Goal: Information Seeking & Learning: Learn about a topic

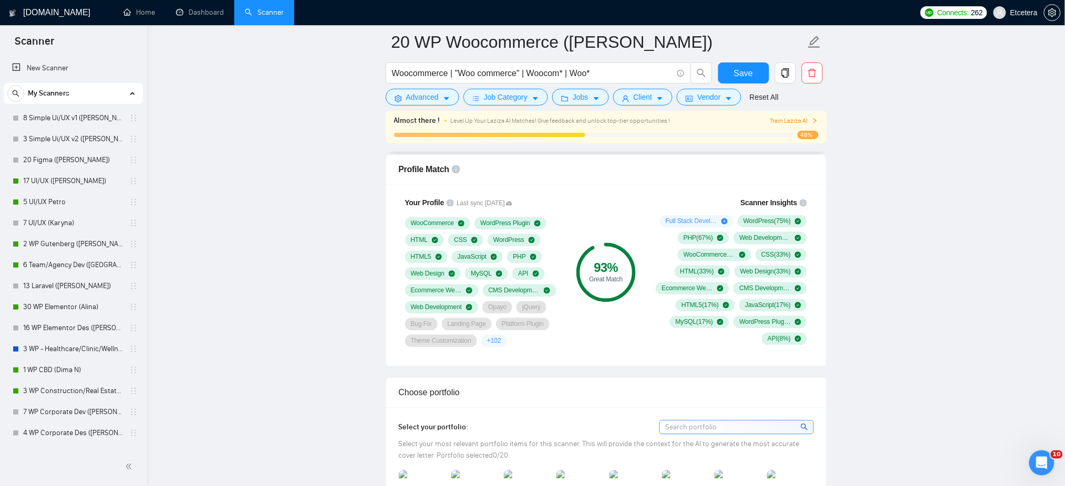
scroll to position [681, 0]
click at [194, 8] on link "Dashboard" at bounding box center [200, 12] width 48 height 9
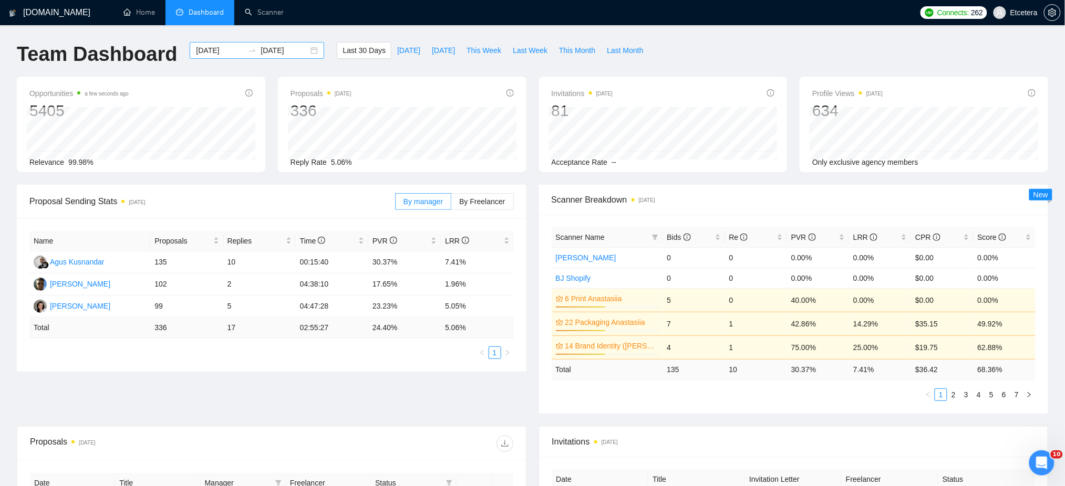
click at [306, 51] on div "[DATE] [DATE]" at bounding box center [257, 50] width 134 height 17
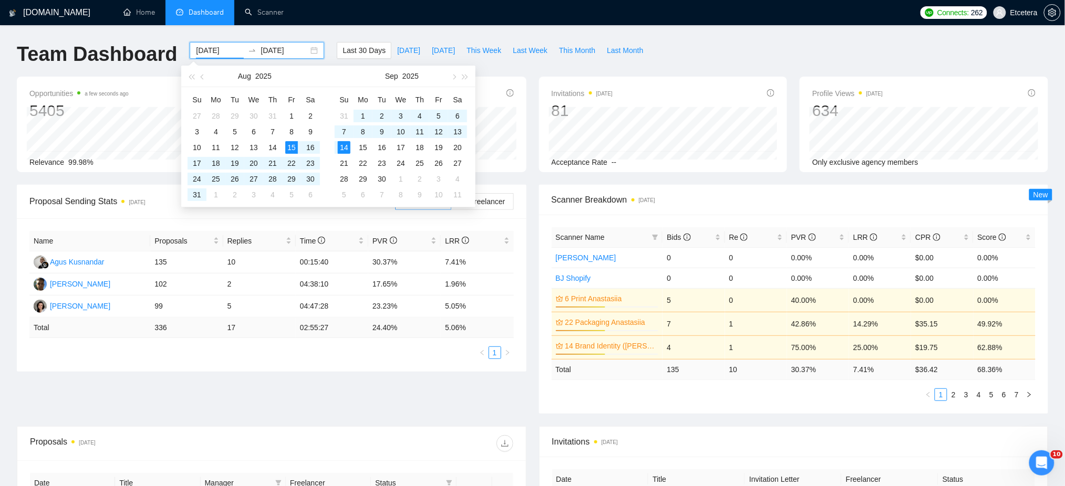
click at [203, 51] on input "[DATE]" at bounding box center [220, 51] width 48 height 12
type input "[DATE]"
drag, startPoint x: 266, startPoint y: 54, endPoint x: 267, endPoint y: 64, distance: 10.0
click at [266, 55] on input "[DATE]" at bounding box center [285, 51] width 48 height 12
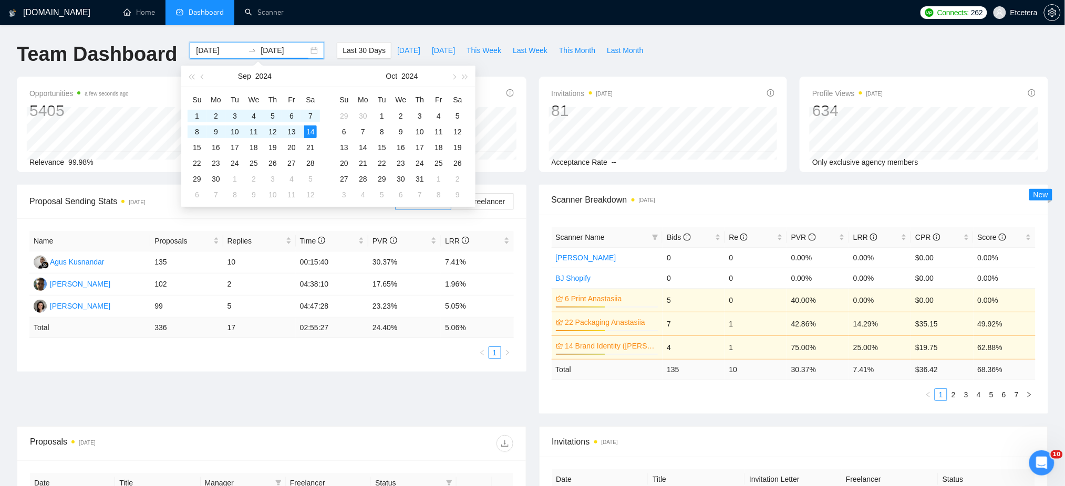
type input "[DATE]"
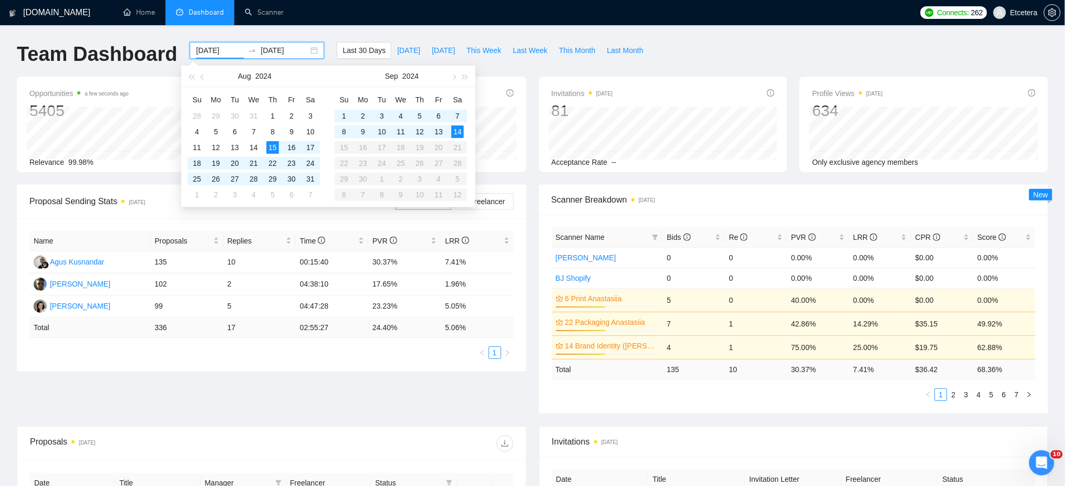
click at [202, 49] on input "[DATE]" at bounding box center [220, 51] width 48 height 12
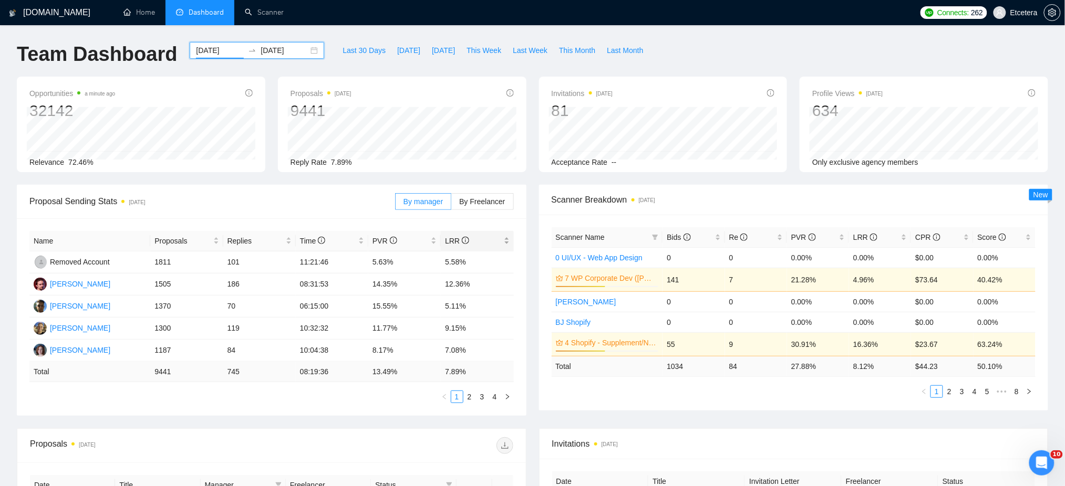
type input "[DATE]"
click at [506, 244] on div "LRR" at bounding box center [477, 241] width 64 height 12
click at [471, 395] on link "2" at bounding box center [470, 397] width 12 height 12
click at [269, 50] on input "[DATE]" at bounding box center [285, 51] width 48 height 12
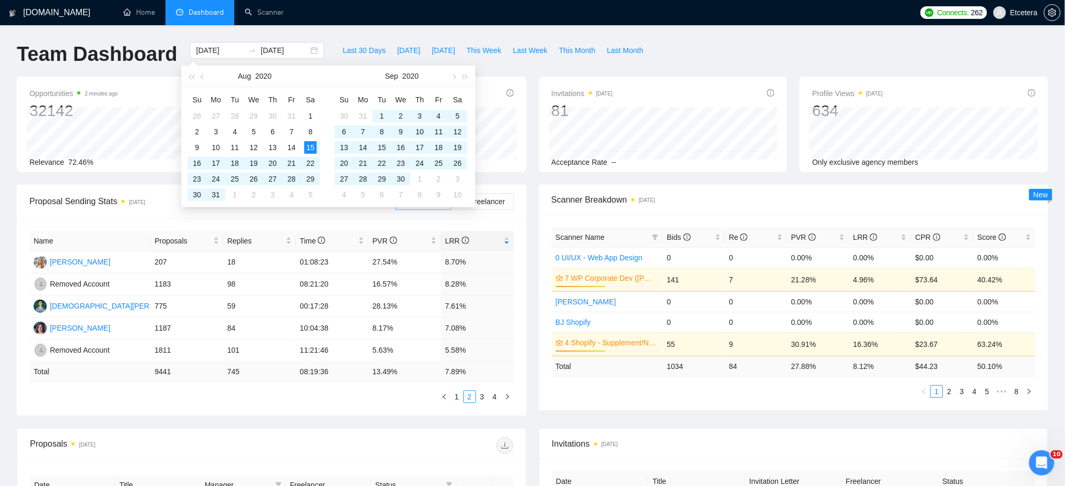
type input "[DATE]"
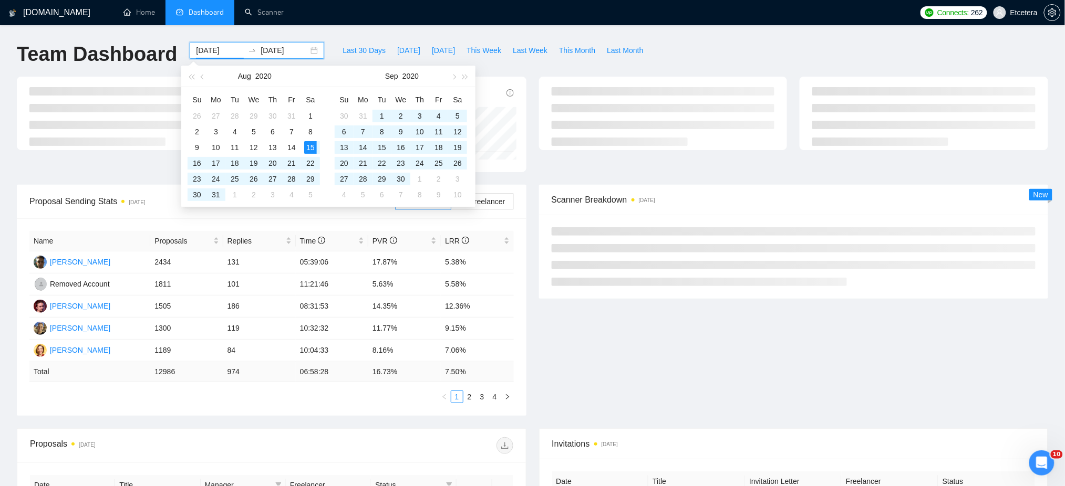
click at [710, 47] on div "Team Dashboard [DATE] [DATE] Last 30 Days [DATE] [DATE] This Week Last Week Thi…" at bounding box center [533, 59] width 1044 height 35
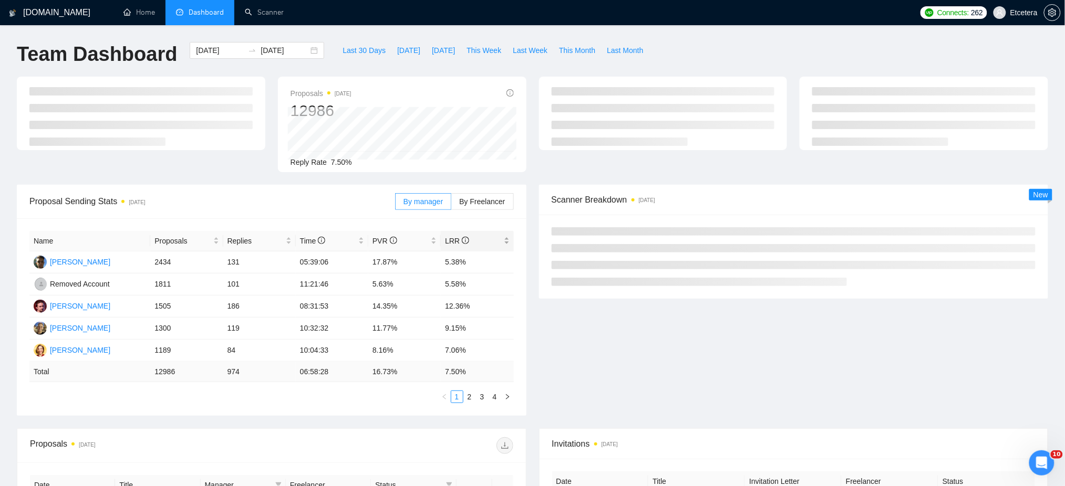
click at [507, 247] on div "LRR" at bounding box center [477, 241] width 64 height 12
click at [505, 236] on div "LRR" at bounding box center [477, 241] width 64 height 12
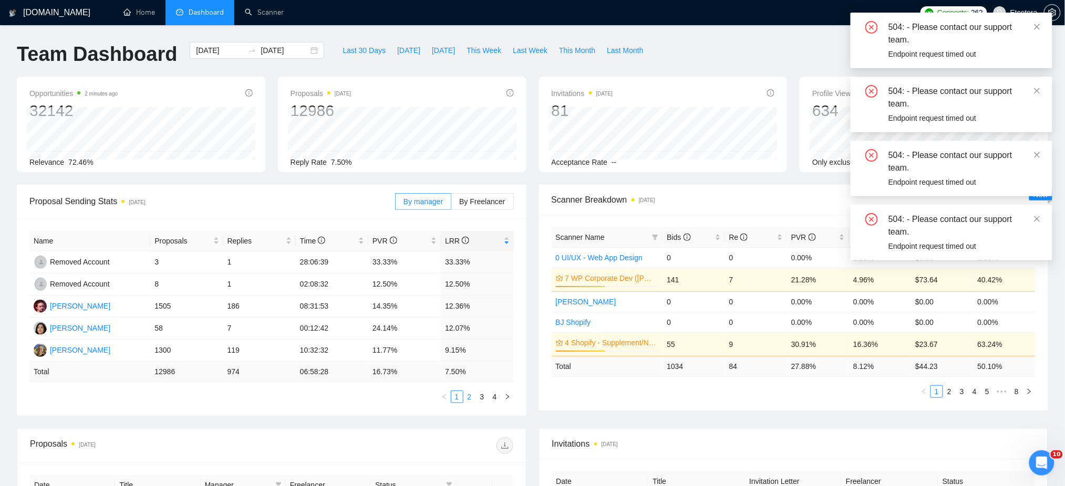
click at [470, 399] on link "2" at bounding box center [470, 397] width 12 height 12
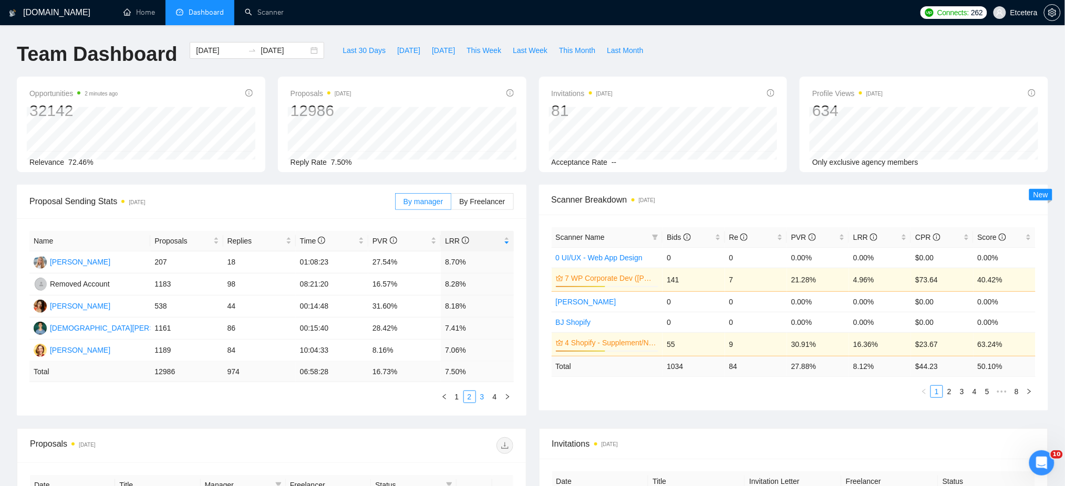
click at [482, 399] on link "3" at bounding box center [482, 397] width 12 height 12
click at [470, 399] on link "2" at bounding box center [470, 397] width 12 height 12
click at [483, 399] on link "3" at bounding box center [482, 397] width 12 height 12
click at [468, 399] on link "2" at bounding box center [470, 397] width 12 height 12
click at [454, 401] on link "1" at bounding box center [457, 397] width 12 height 12
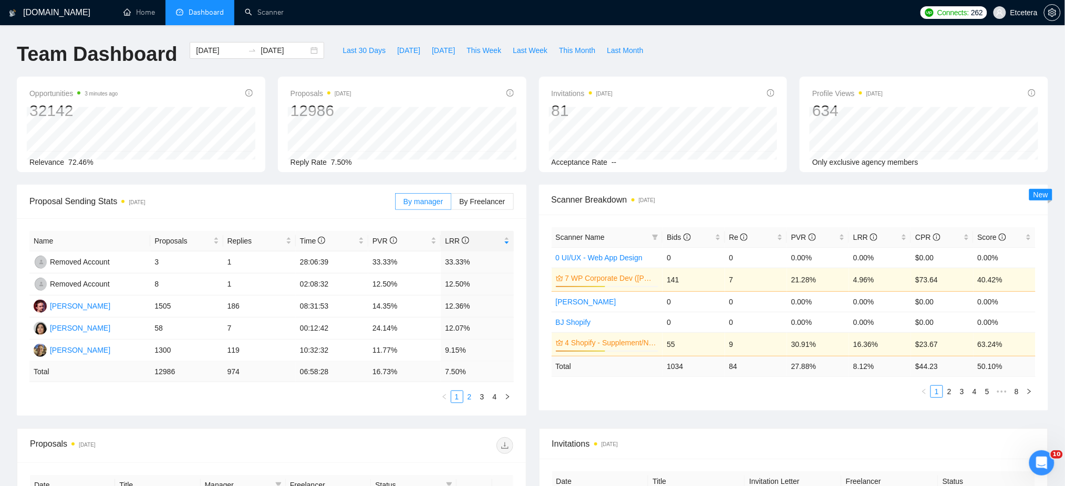
click at [469, 398] on link "2" at bounding box center [470, 397] width 12 height 12
click at [458, 396] on link "1" at bounding box center [457, 397] width 12 height 12
click at [468, 396] on link "2" at bounding box center [470, 397] width 12 height 12
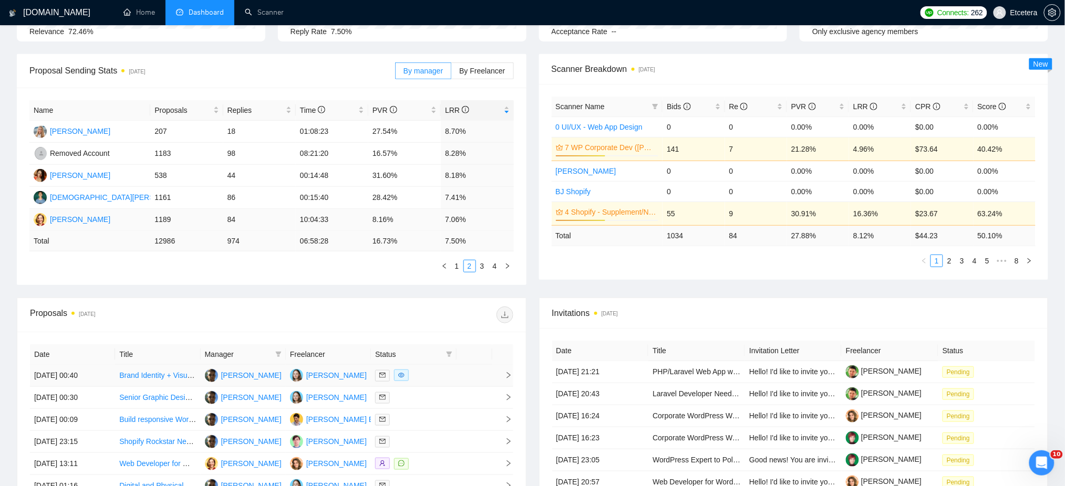
scroll to position [140, 0]
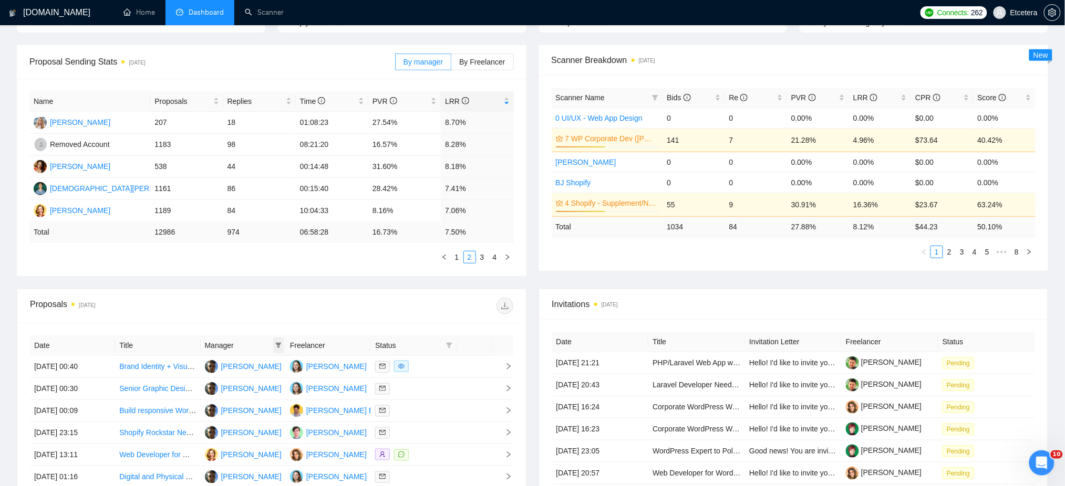
click at [277, 345] on icon "filter" at bounding box center [279, 345] width 6 height 5
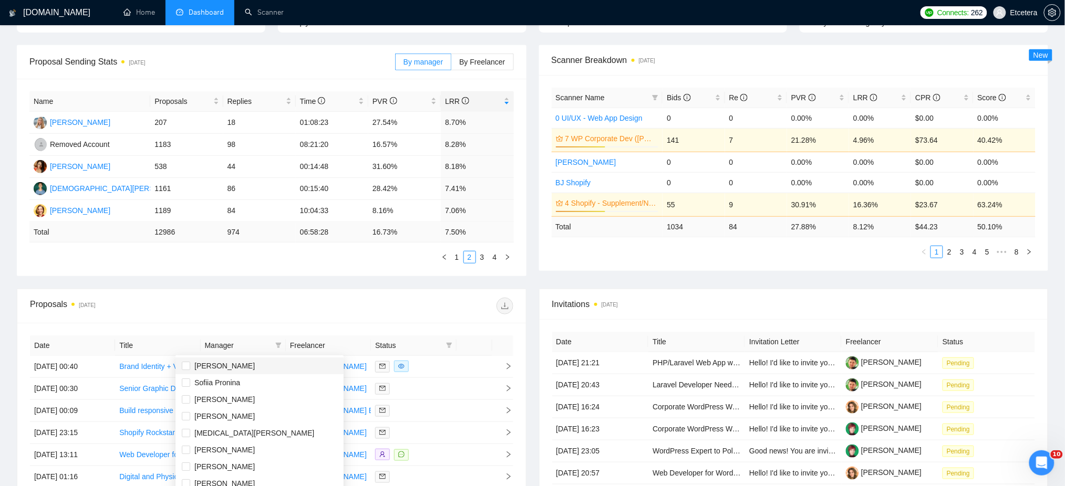
scroll to position [70, 0]
click at [234, 383] on span "[PERSON_NAME]" at bounding box center [224, 380] width 60 height 8
click at [310, 304] on div at bounding box center [393, 306] width 242 height 17
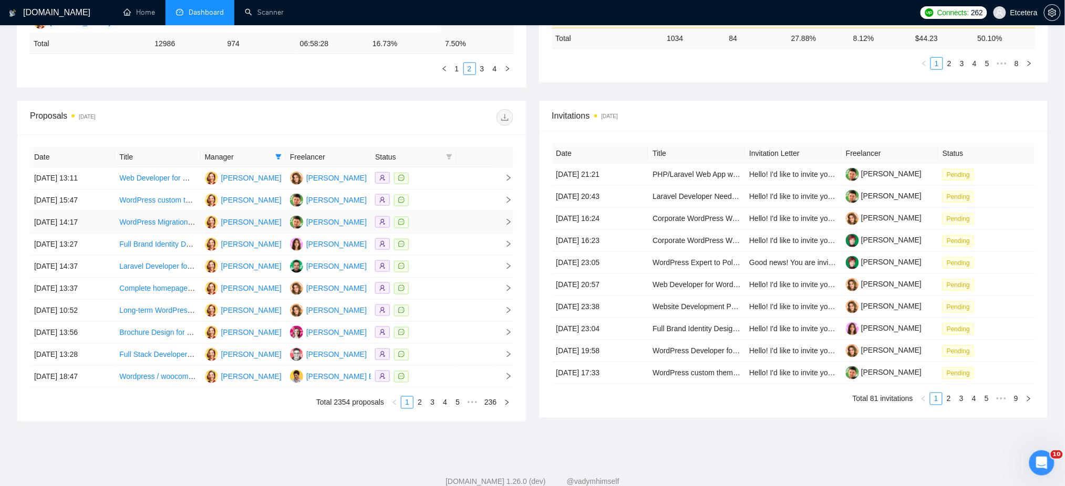
scroll to position [358, 0]
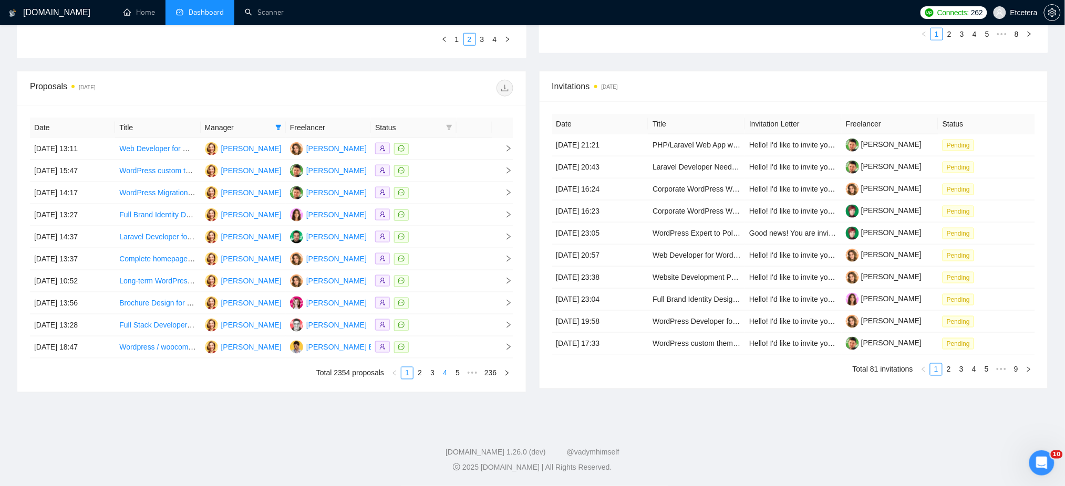
click at [450, 374] on link "4" at bounding box center [445, 374] width 12 height 12
click at [456, 375] on link "6" at bounding box center [458, 374] width 12 height 12
click at [499, 374] on link "236" at bounding box center [490, 374] width 18 height 12
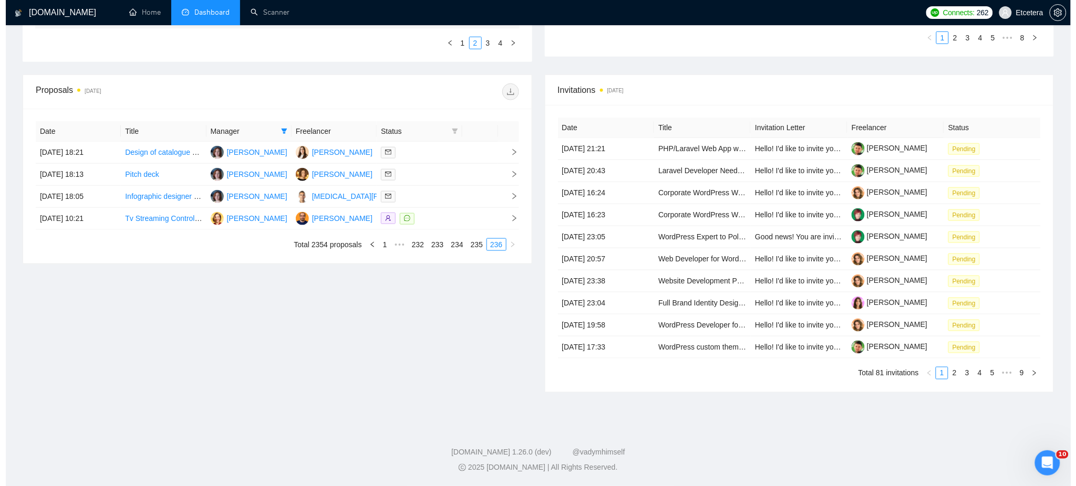
scroll to position [354, 0]
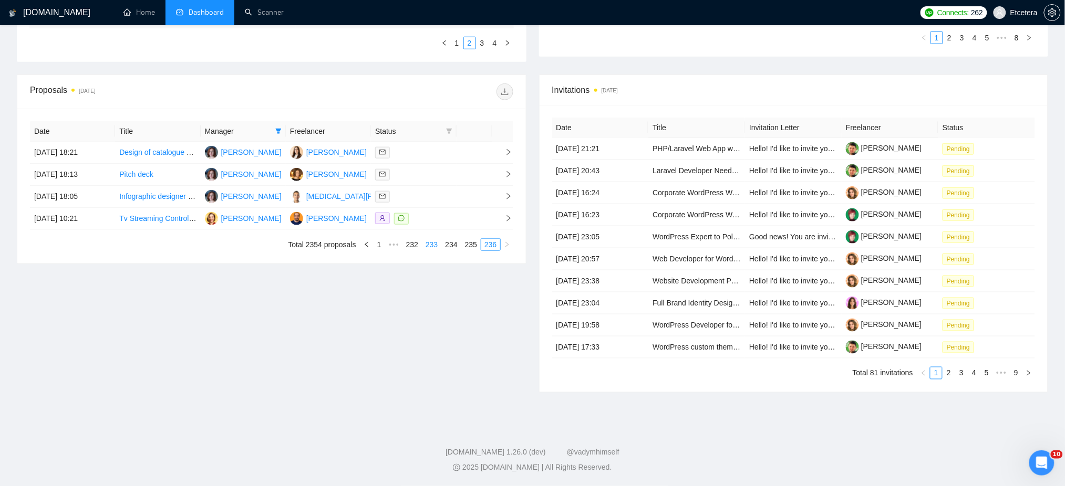
click at [430, 242] on link "233" at bounding box center [431, 245] width 18 height 12
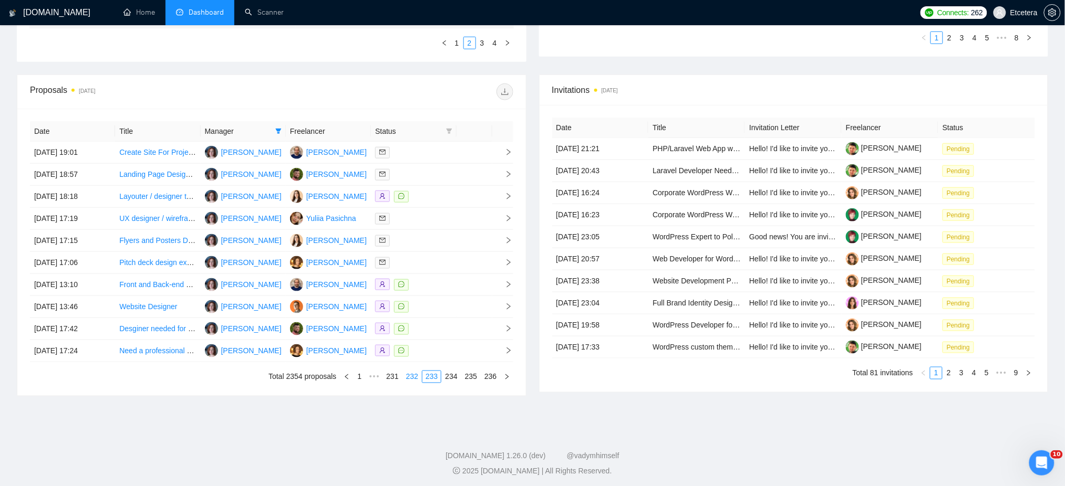
click at [414, 378] on link "232" at bounding box center [412, 377] width 18 height 12
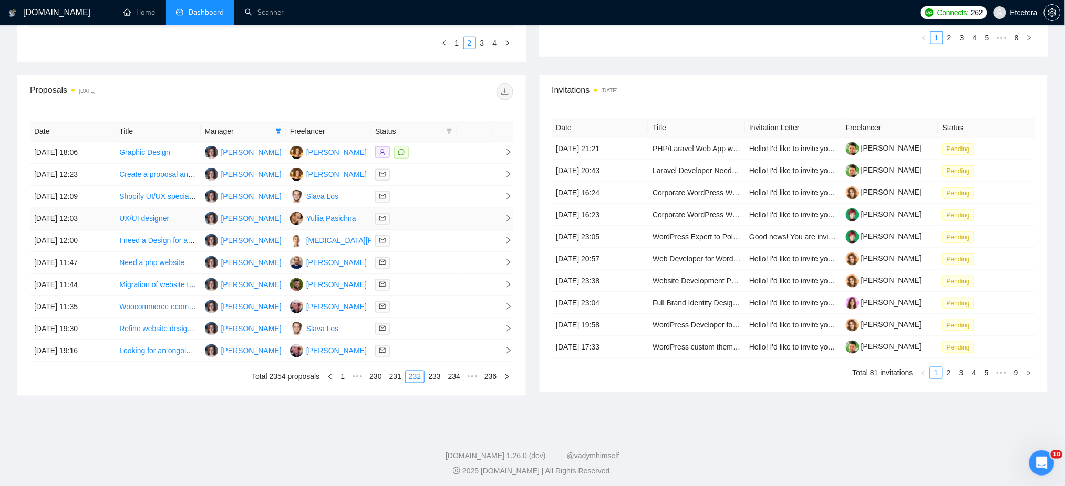
click at [422, 215] on div at bounding box center [413, 219] width 77 height 12
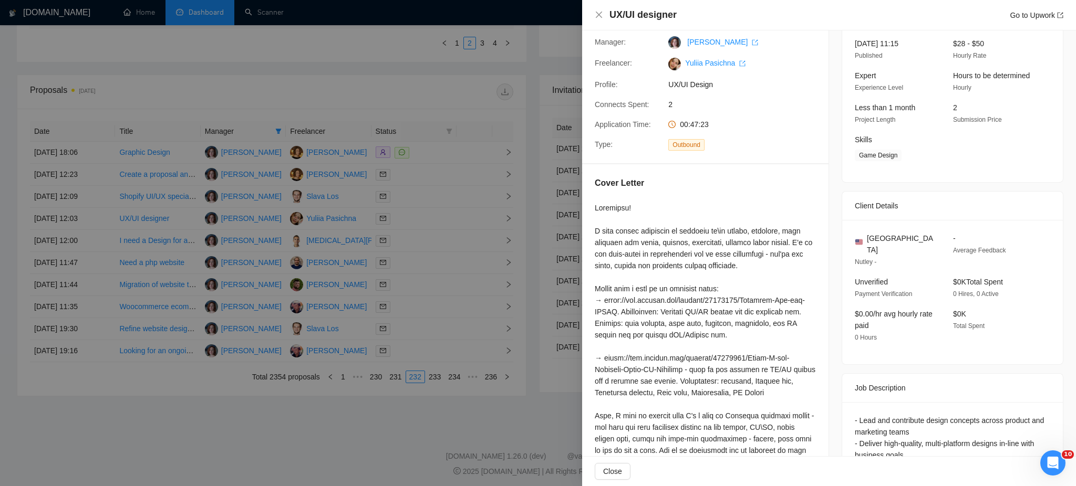
scroll to position [173, 0]
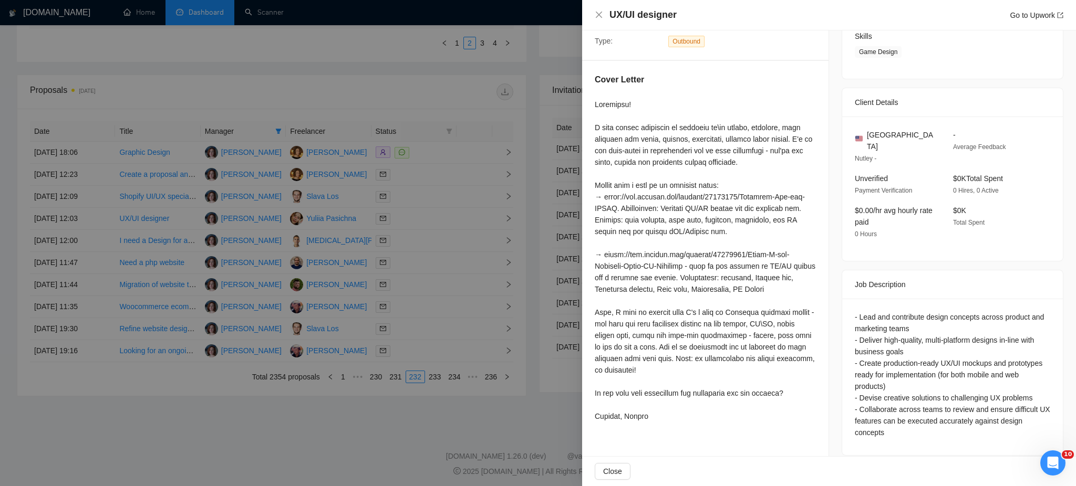
click at [400, 309] on div at bounding box center [538, 243] width 1076 height 486
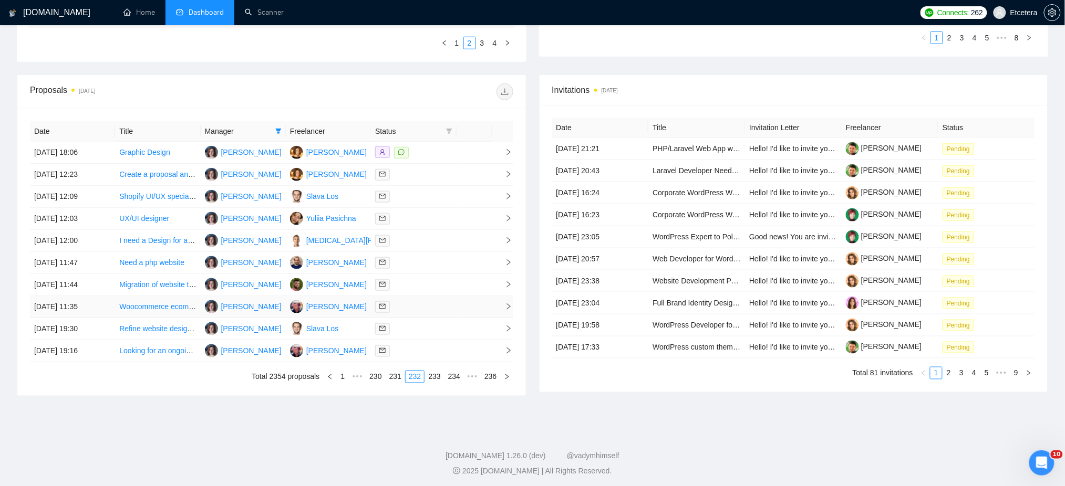
click at [401, 310] on div at bounding box center [413, 307] width 77 height 12
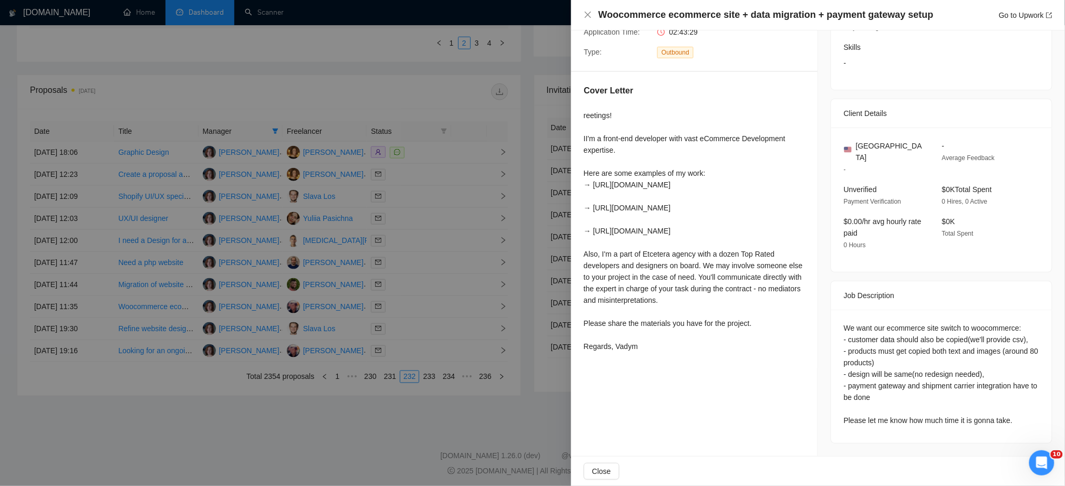
scroll to position [150, 0]
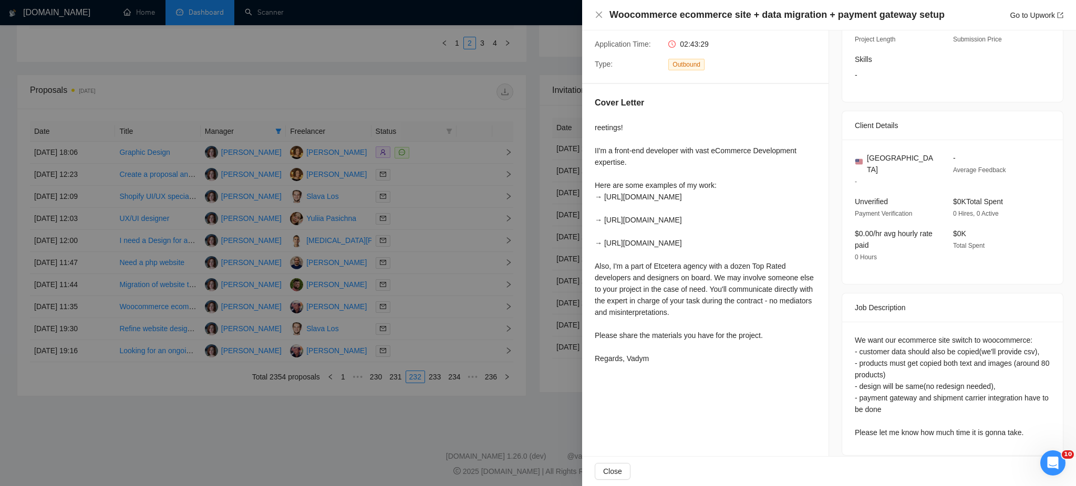
click at [375, 380] on div at bounding box center [538, 243] width 1076 height 486
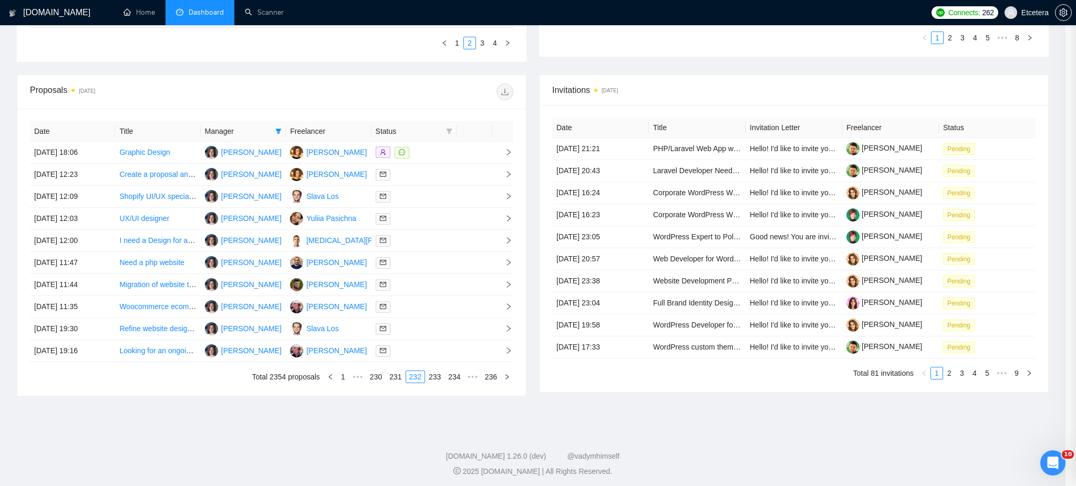
click at [374, 379] on div at bounding box center [538, 243] width 1076 height 486
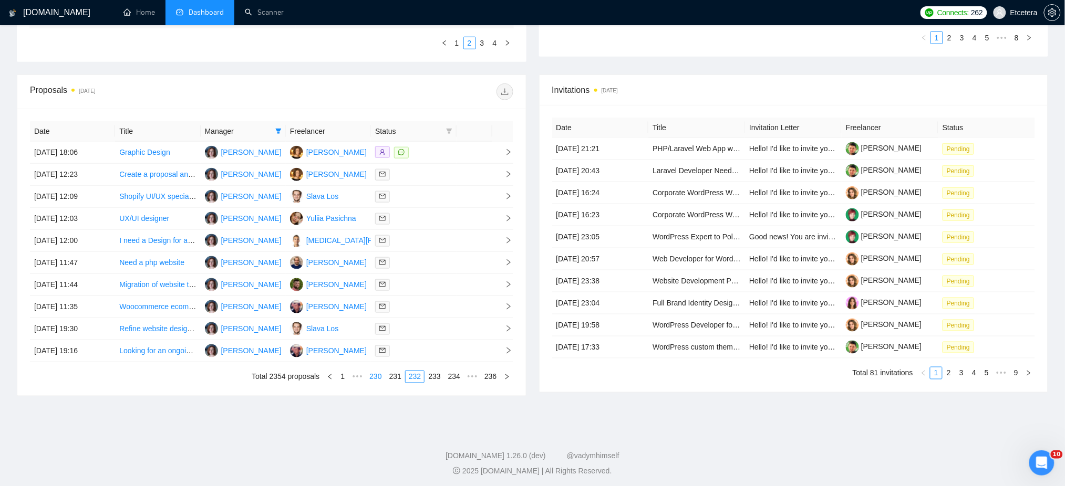
click at [374, 378] on link "230" at bounding box center [375, 377] width 18 height 12
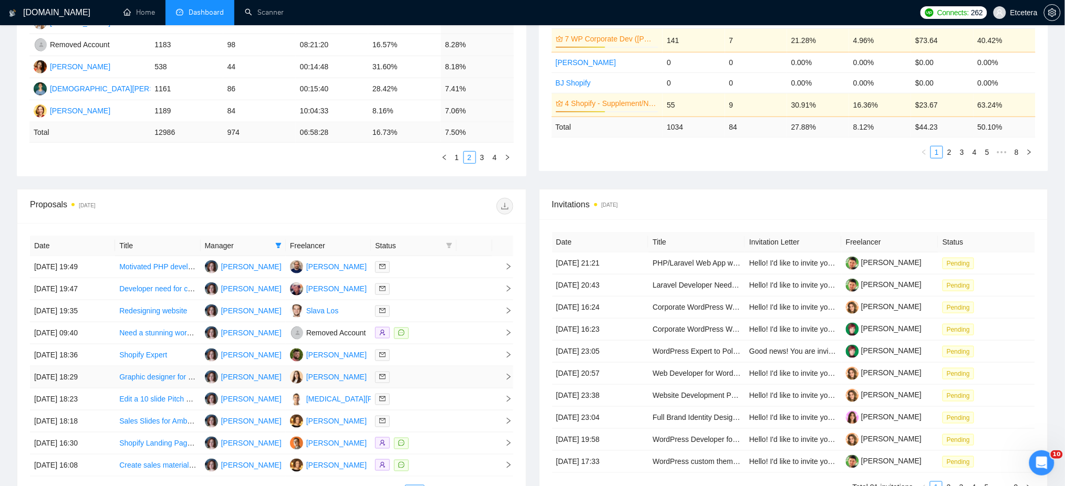
scroll to position [74, 0]
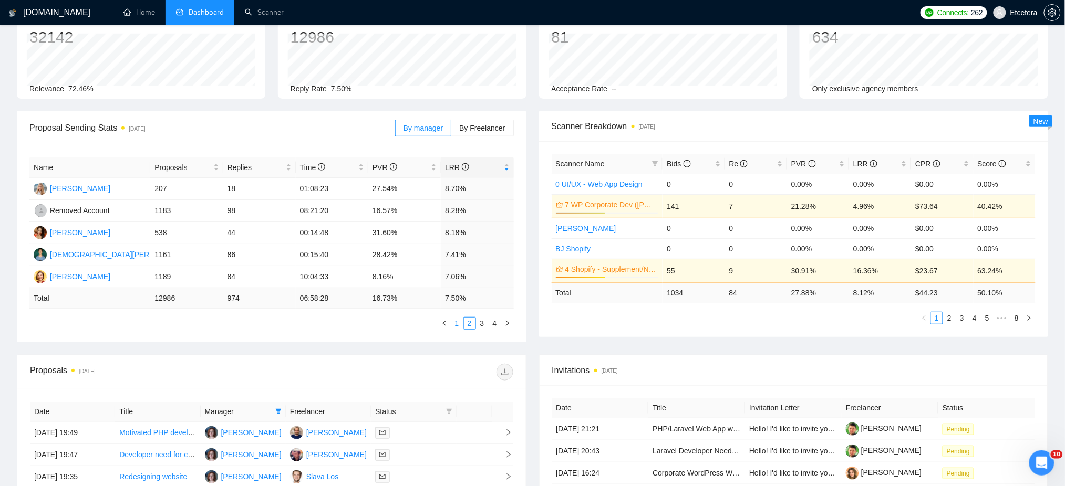
click at [458, 324] on link "1" at bounding box center [457, 324] width 12 height 12
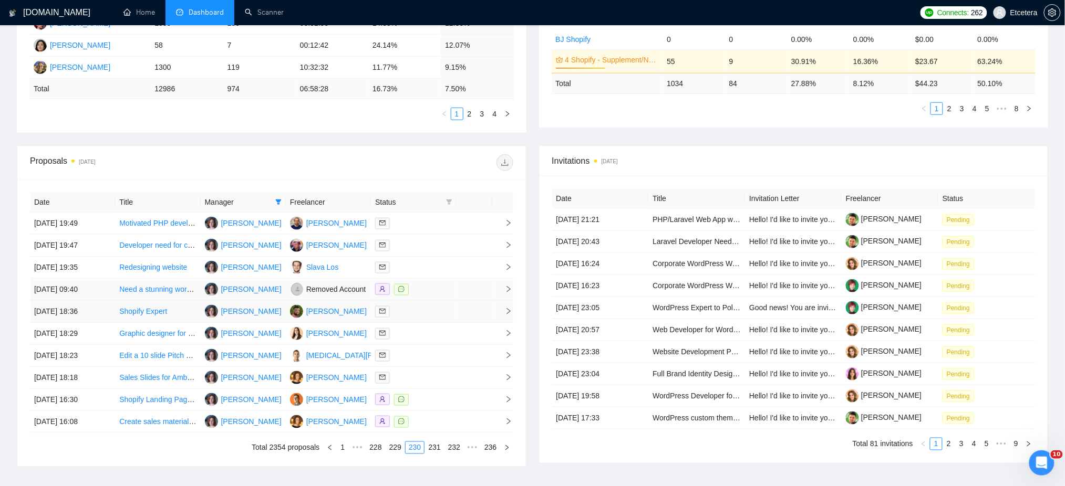
scroll to position [284, 0]
click at [277, 202] on icon "filter" at bounding box center [278, 202] width 6 height 6
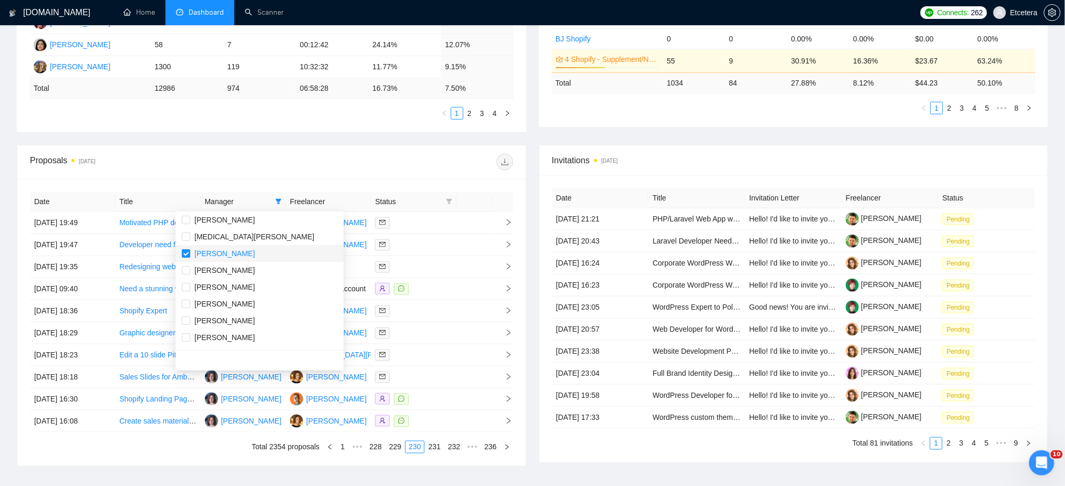
click at [187, 253] on input "checkbox" at bounding box center [186, 254] width 8 height 8
checkbox input "false"
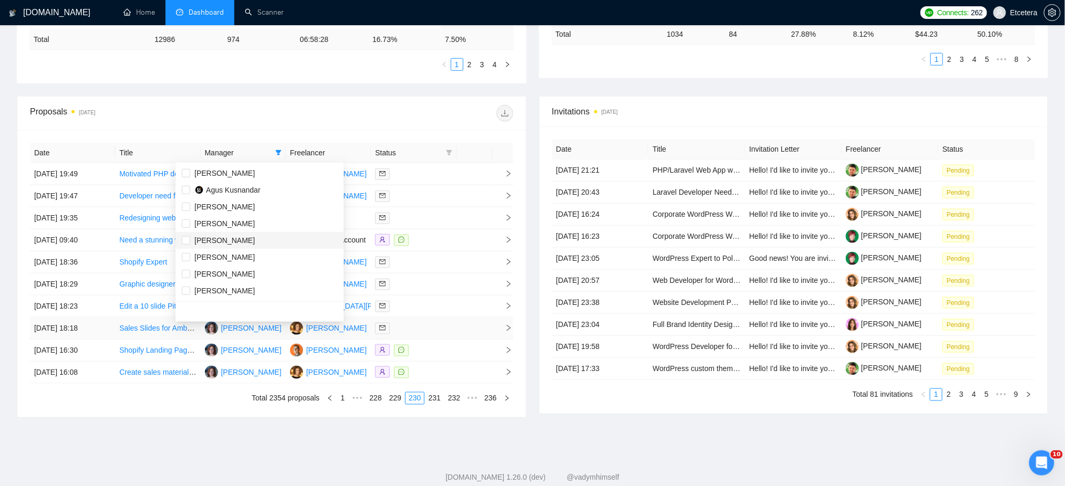
scroll to position [354, 0]
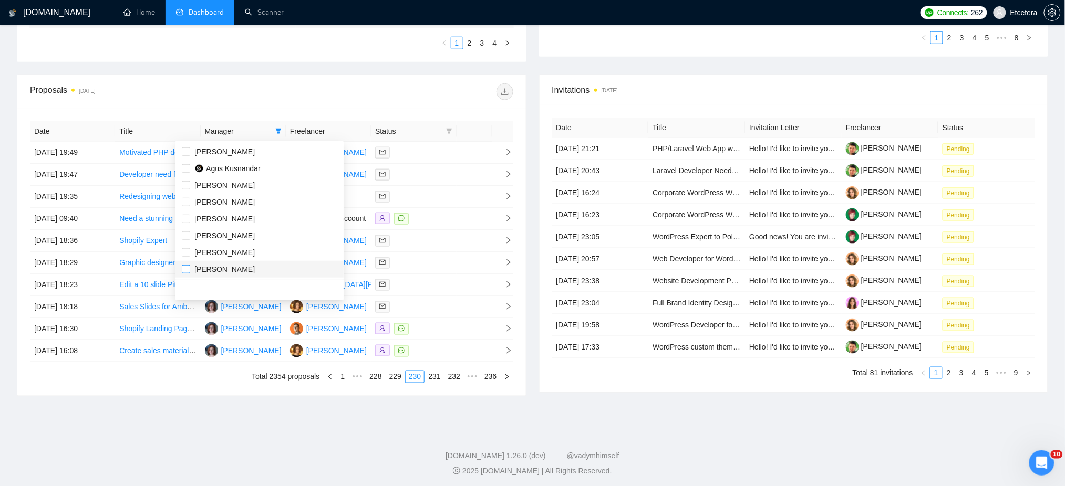
drag, startPoint x: 185, startPoint y: 270, endPoint x: 202, endPoint y: 268, distance: 17.4
click at [185, 270] on input "checkbox" at bounding box center [186, 269] width 8 height 8
checkbox input "true"
click at [392, 94] on div at bounding box center [393, 92] width 242 height 17
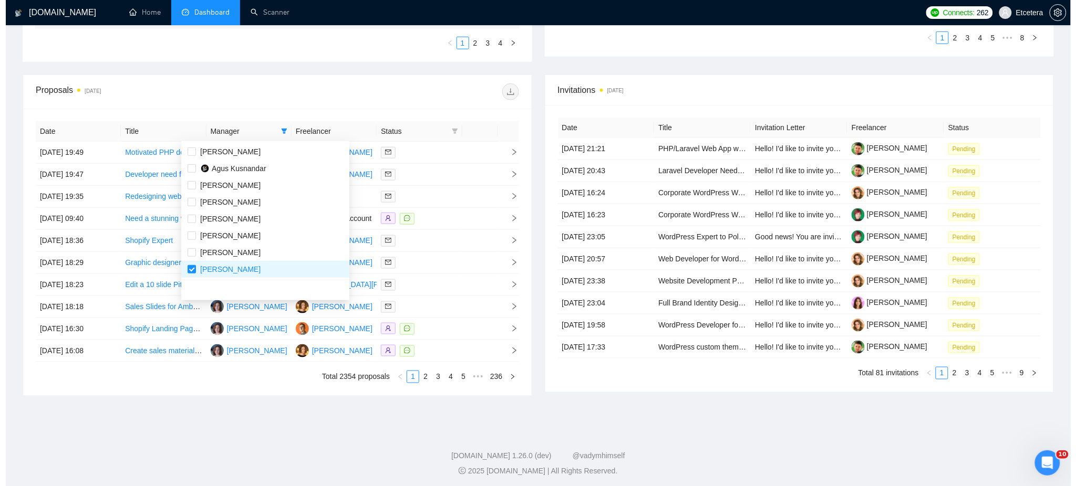
scroll to position [146, 0]
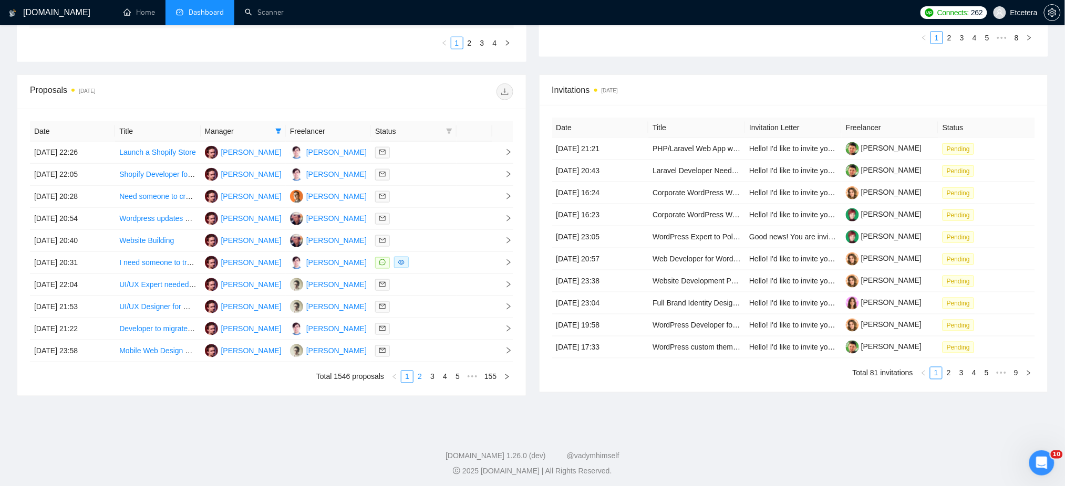
click at [418, 379] on link "2" at bounding box center [420, 377] width 12 height 12
click at [432, 379] on link "3" at bounding box center [433, 377] width 12 height 12
click at [410, 260] on div at bounding box center [413, 263] width 77 height 12
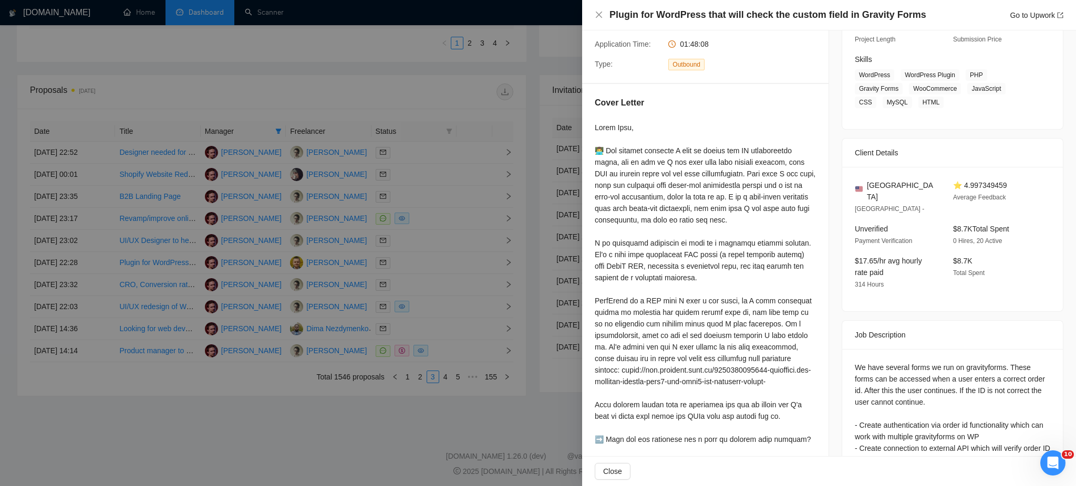
click at [417, 244] on div at bounding box center [538, 243] width 1076 height 486
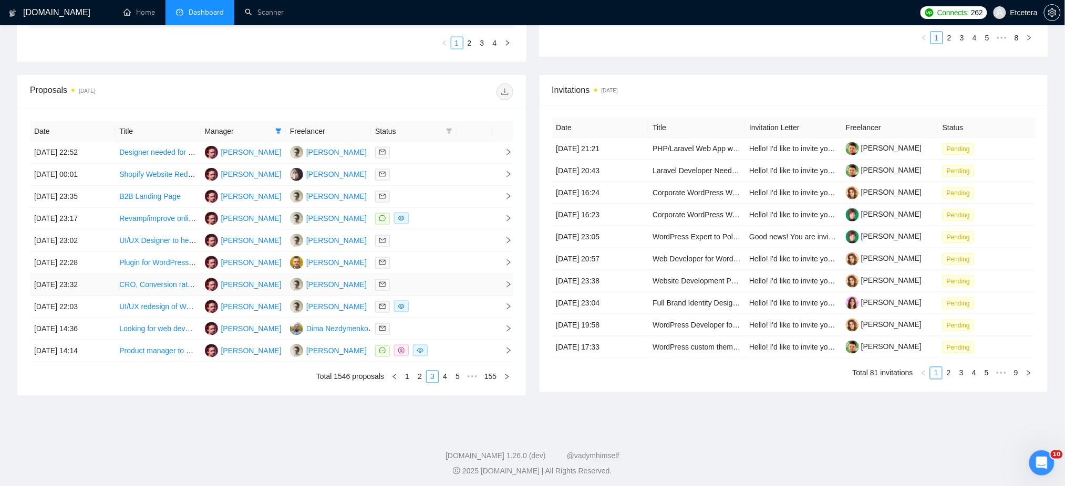
click at [407, 284] on div at bounding box center [413, 285] width 77 height 12
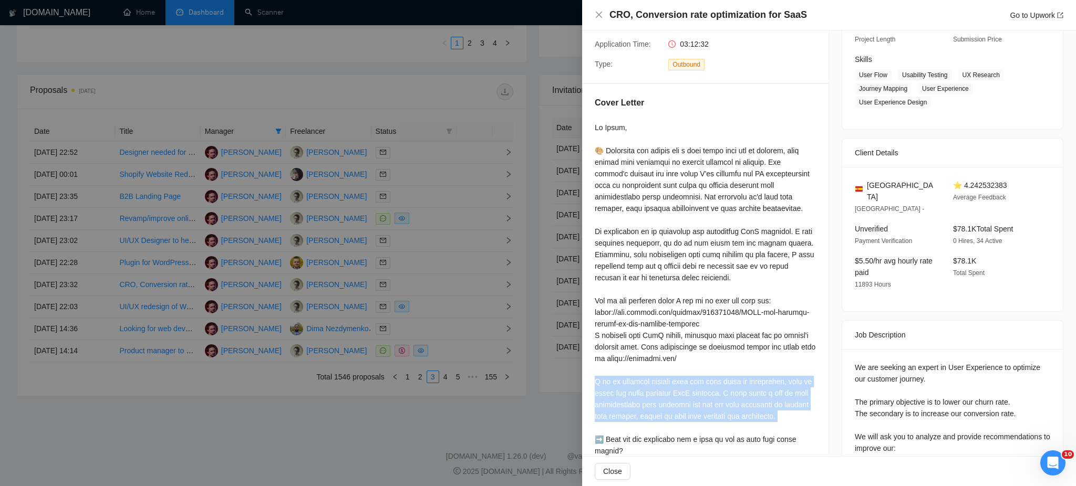
drag, startPoint x: 592, startPoint y: 381, endPoint x: 817, endPoint y: 424, distance: 230.0
click at [817, 423] on div "Cover Letter" at bounding box center [705, 302] width 246 height 436
copy div "am an industry veteran with ten full years of experience, most of which was spe…"
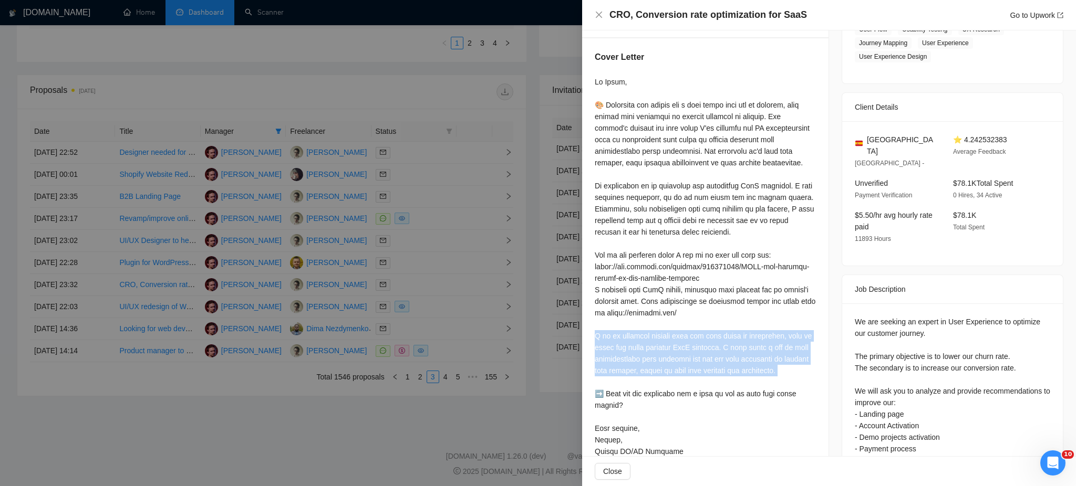
scroll to position [221, 0]
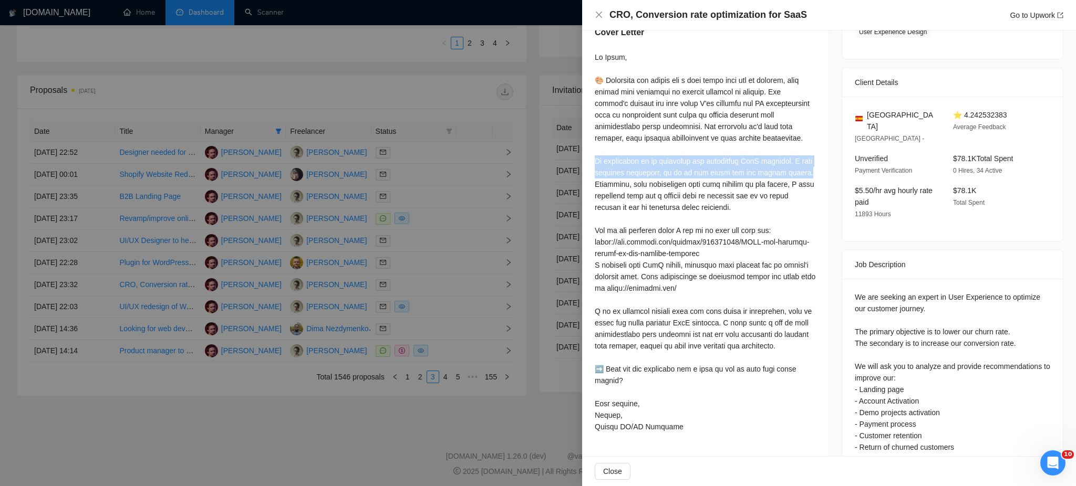
drag, startPoint x: 626, startPoint y: 161, endPoint x: 799, endPoint y: 169, distance: 172.5
click at [799, 169] on div "Cover Letter" at bounding box center [705, 232] width 246 height 436
copy div "y experience is in designing and optimizing SaaS products. I take research seri…"
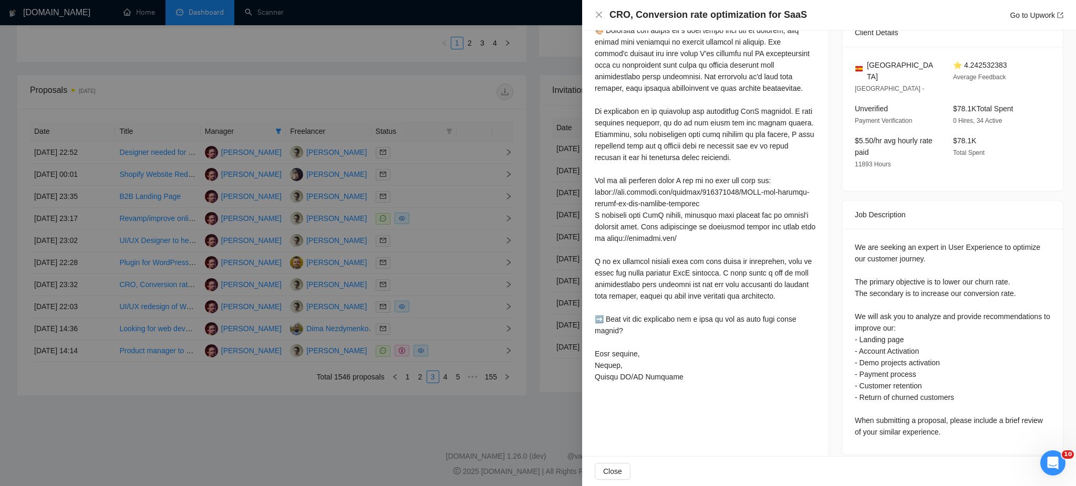
click at [441, 307] on div at bounding box center [538, 243] width 1076 height 486
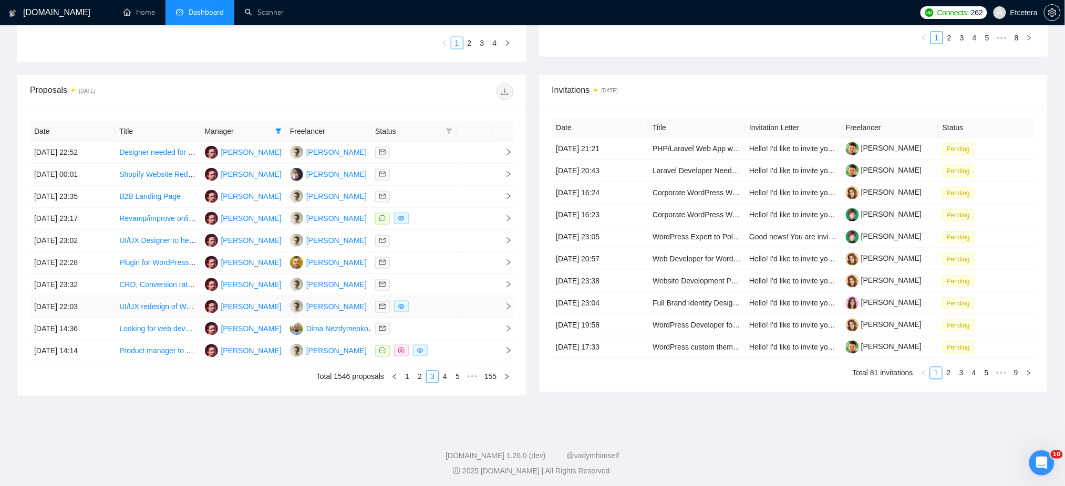
click at [441, 307] on div at bounding box center [413, 307] width 77 height 12
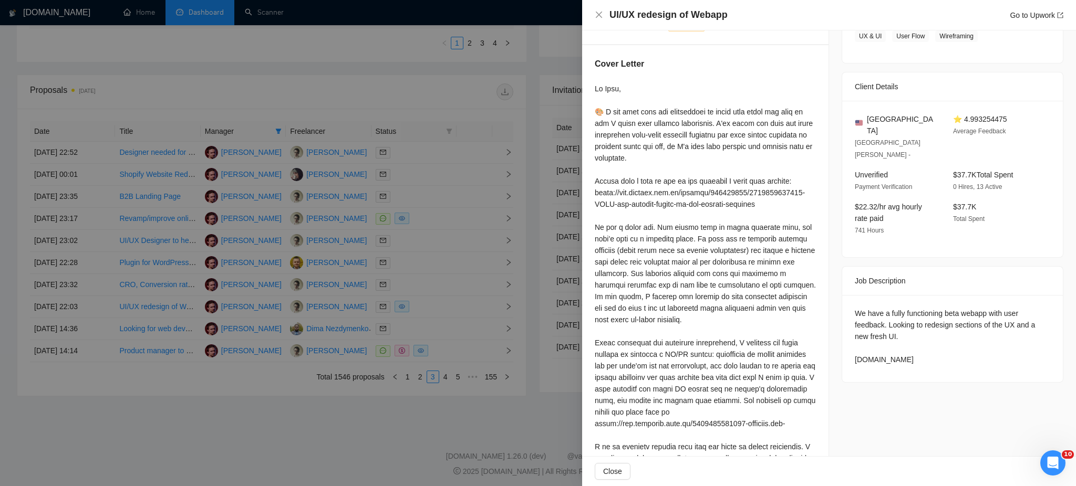
scroll to position [340, 0]
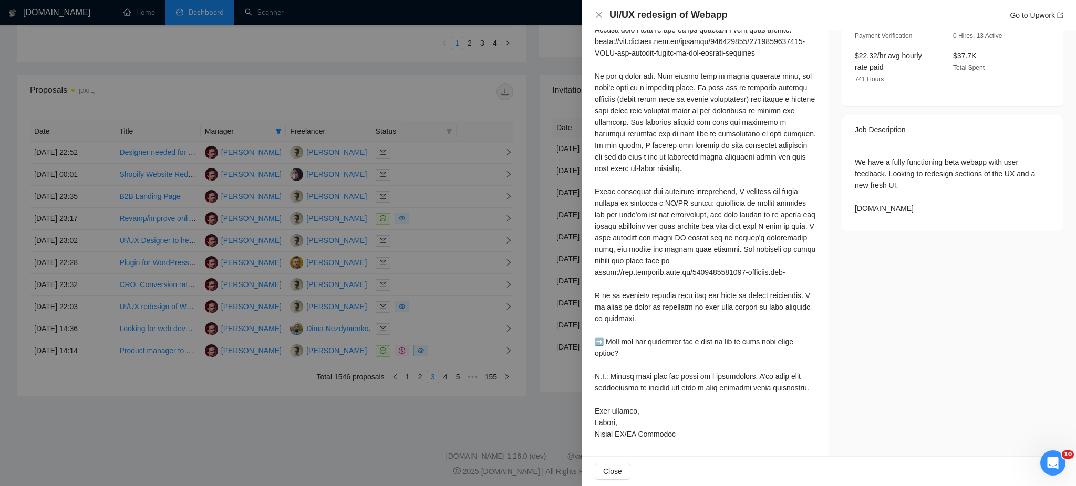
click at [439, 334] on div at bounding box center [538, 243] width 1076 height 486
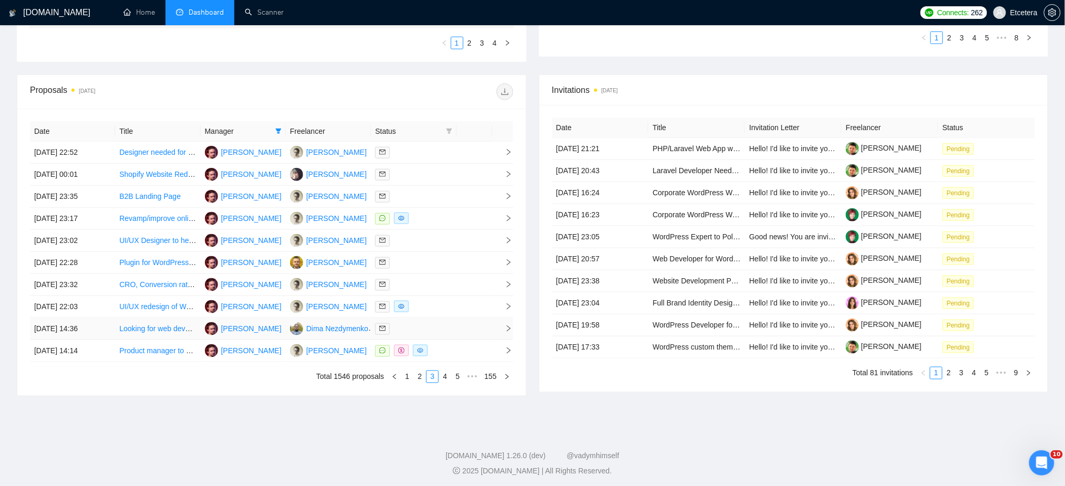
click at [436, 329] on div at bounding box center [413, 329] width 77 height 12
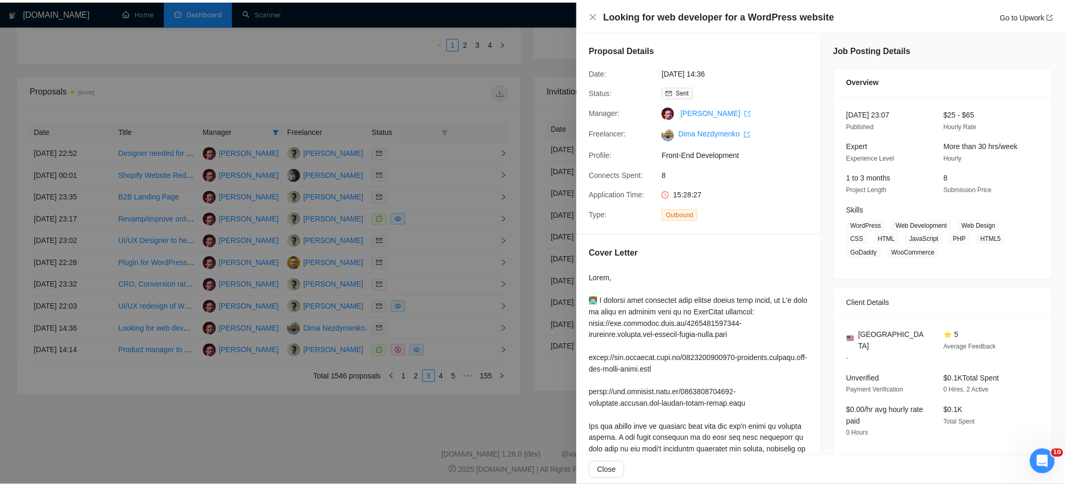
scroll to position [210, 0]
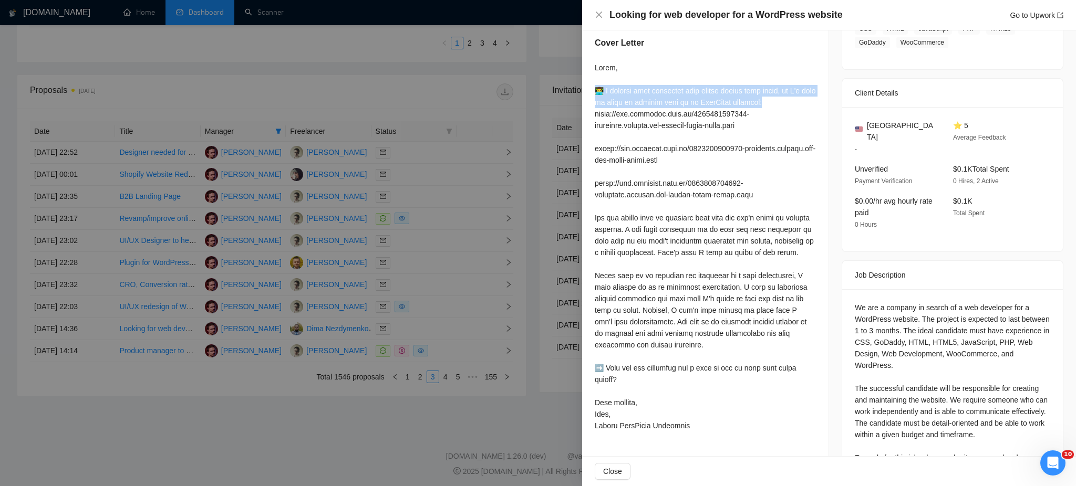
drag, startPoint x: 587, startPoint y: 87, endPoint x: 788, endPoint y: 100, distance: 201.1
click at [788, 100] on div "Cover Letter" at bounding box center [705, 236] width 246 height 424
copy div "👨‍💻 I believe that portfolio work speaks louder than words, so I'd like to star…"
click at [459, 356] on div at bounding box center [538, 243] width 1076 height 486
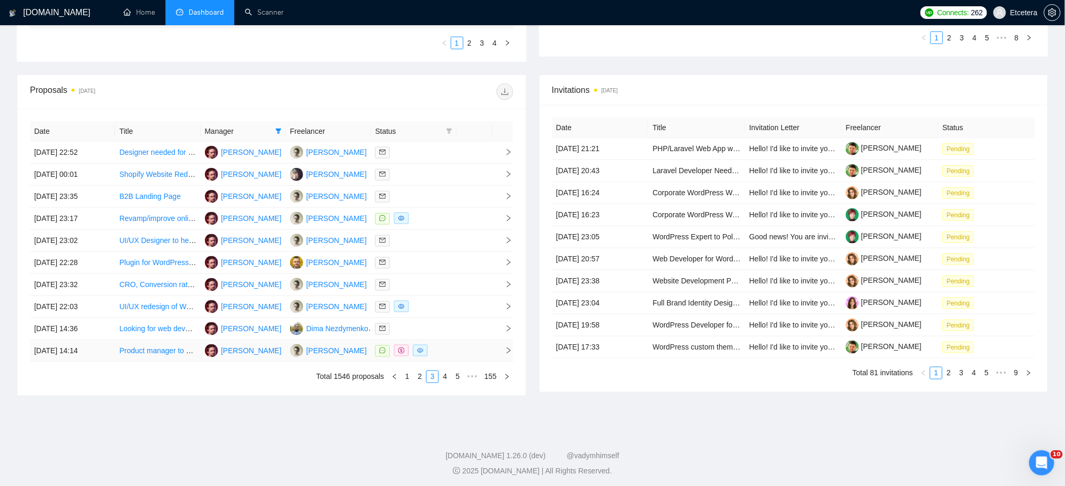
click at [459, 355] on td at bounding box center [475, 351] width 36 height 22
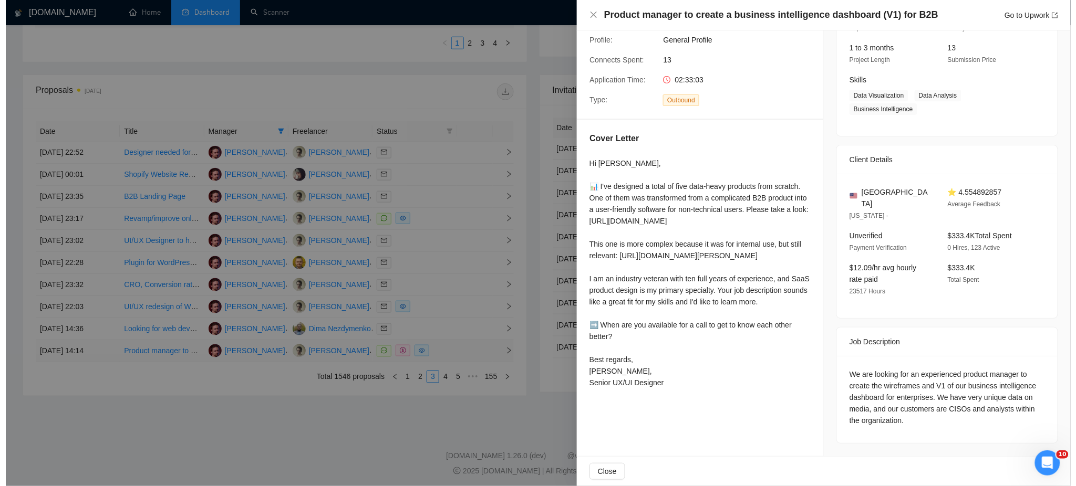
scroll to position [125, 0]
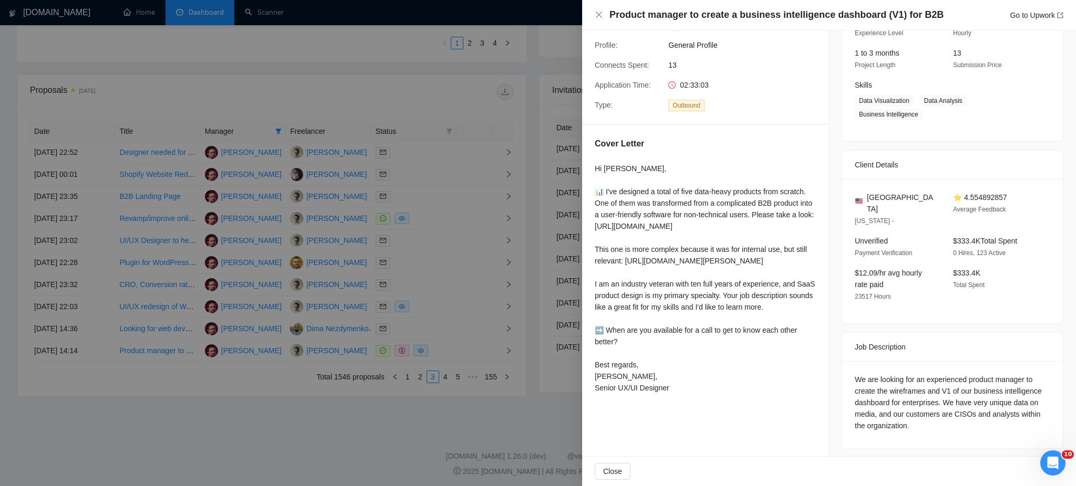
click at [447, 378] on div at bounding box center [538, 243] width 1076 height 486
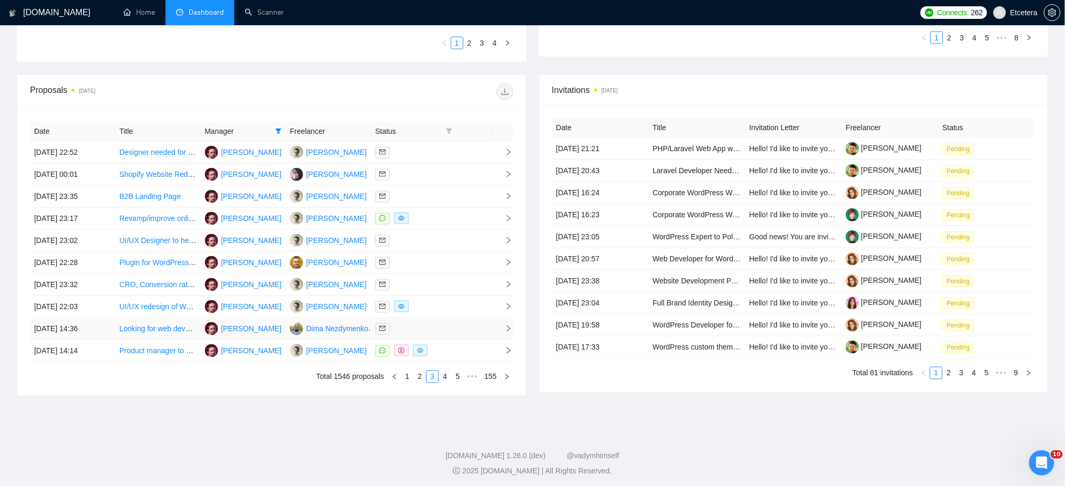
click at [444, 379] on link "4" at bounding box center [445, 377] width 12 height 12
click at [422, 153] on div at bounding box center [413, 153] width 77 height 12
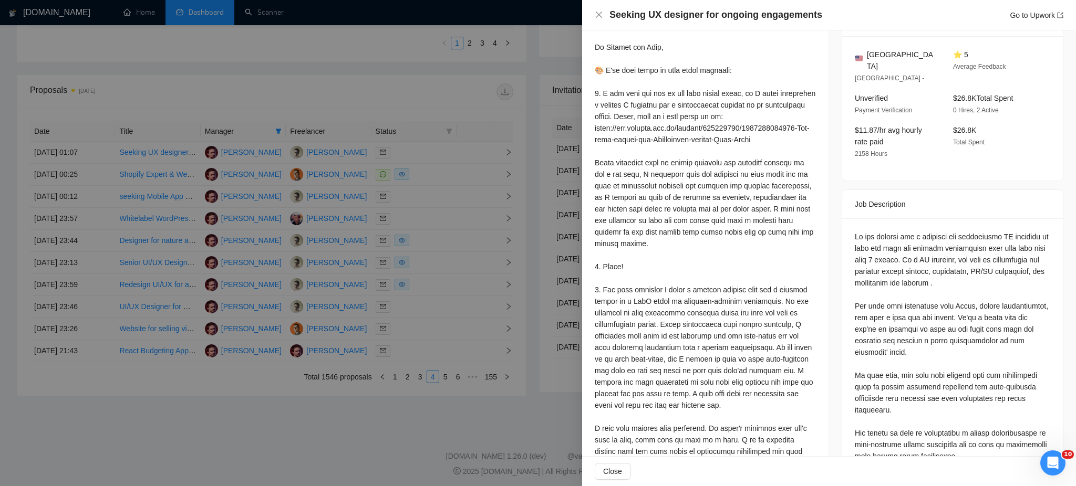
scroll to position [405, 0]
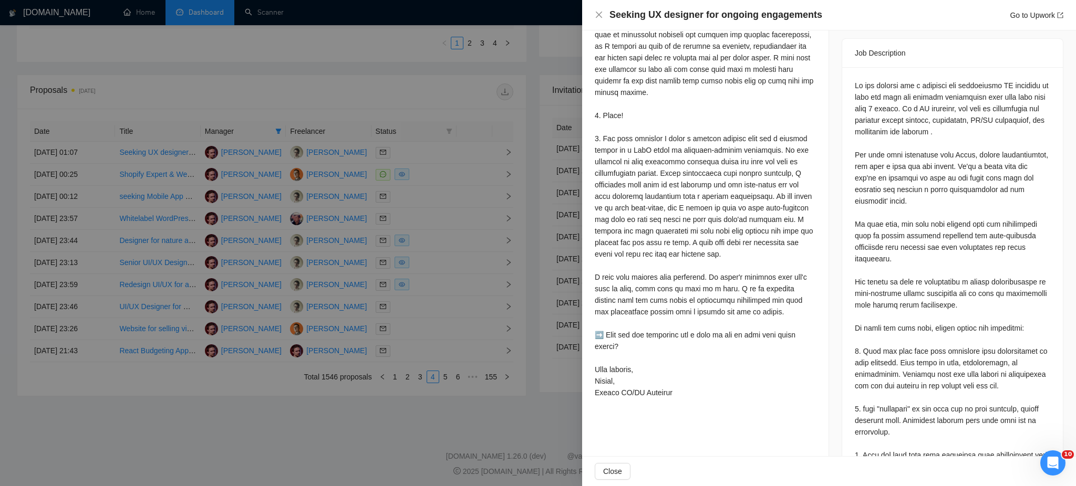
click at [450, 176] on div at bounding box center [538, 243] width 1076 height 486
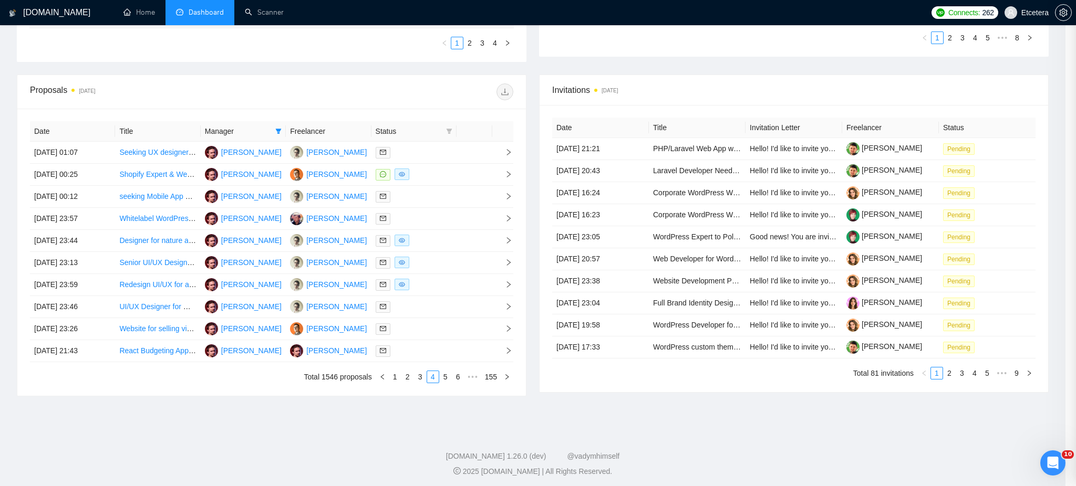
click at [450, 174] on div at bounding box center [414, 175] width 77 height 12
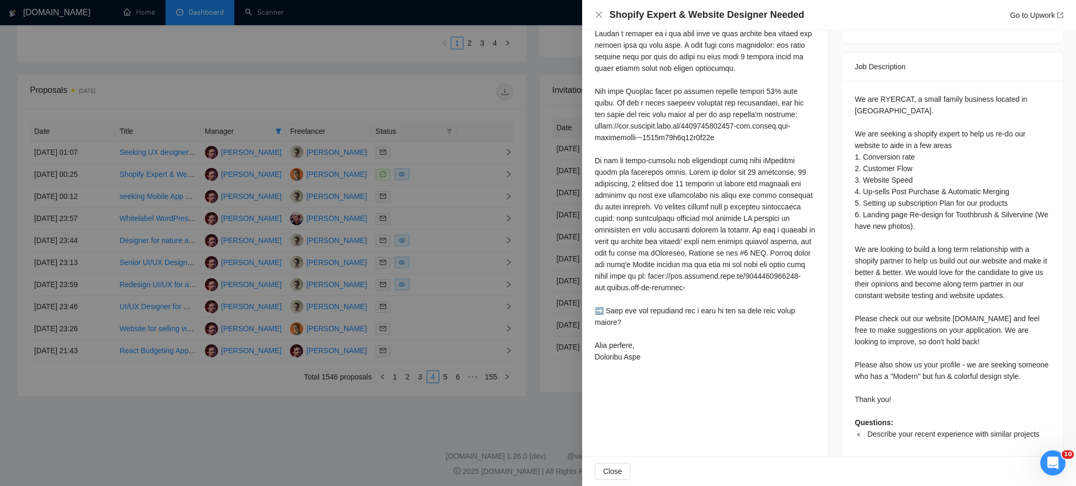
click at [412, 200] on div at bounding box center [538, 243] width 1076 height 486
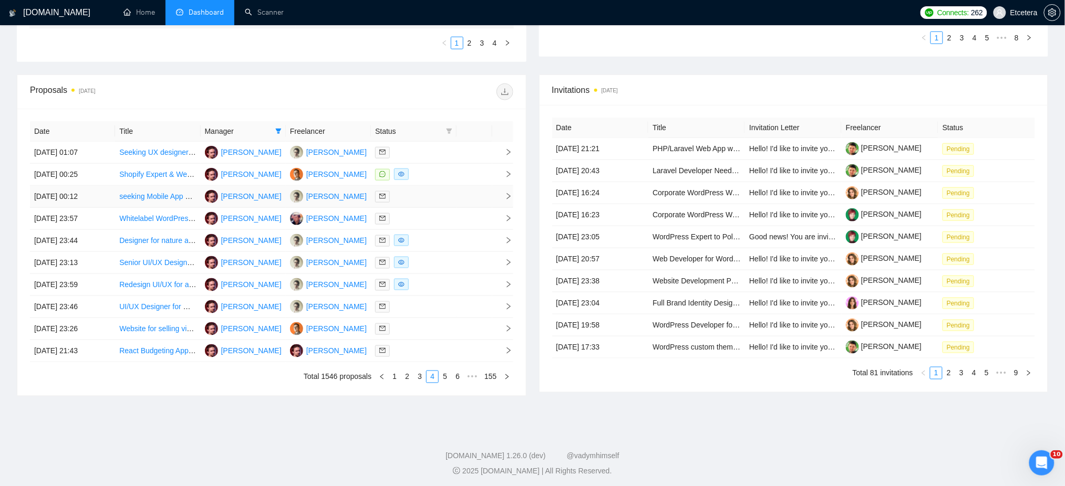
click at [412, 200] on div at bounding box center [413, 197] width 77 height 12
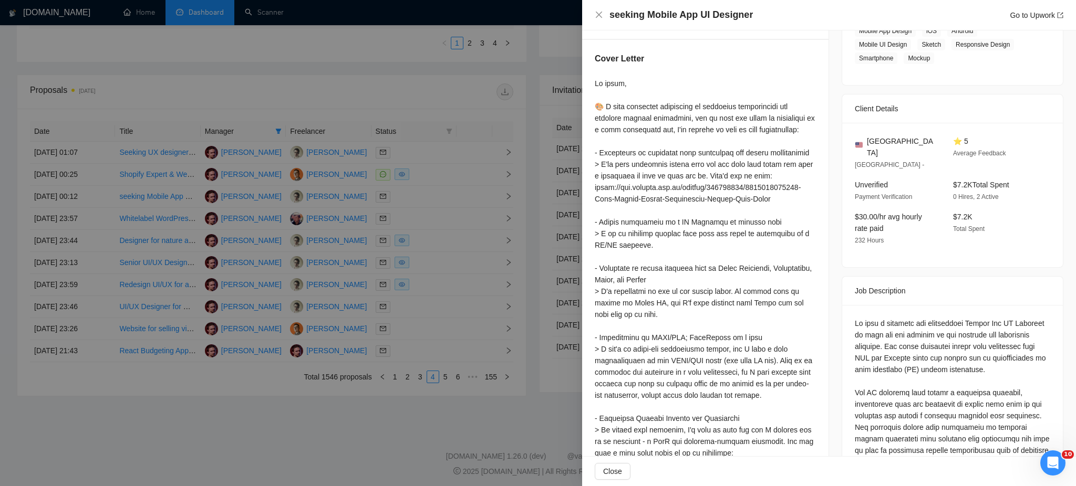
scroll to position [280, 0]
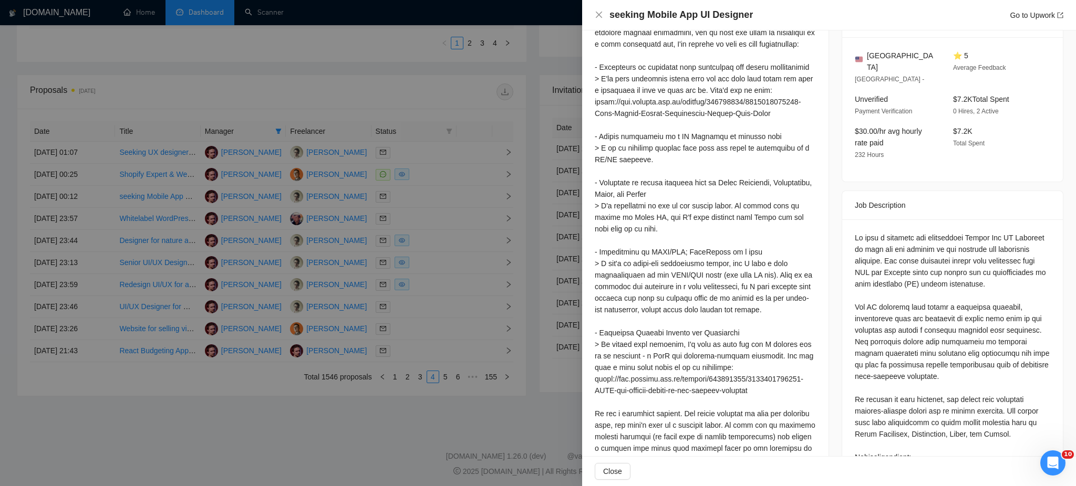
click at [444, 250] on div at bounding box center [538, 243] width 1076 height 486
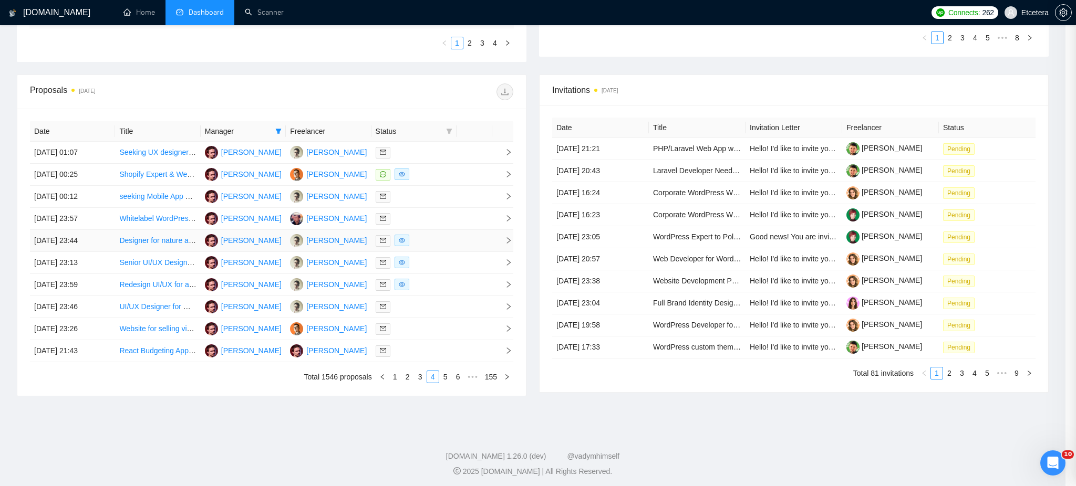
click at [447, 246] on div at bounding box center [538, 243] width 1076 height 486
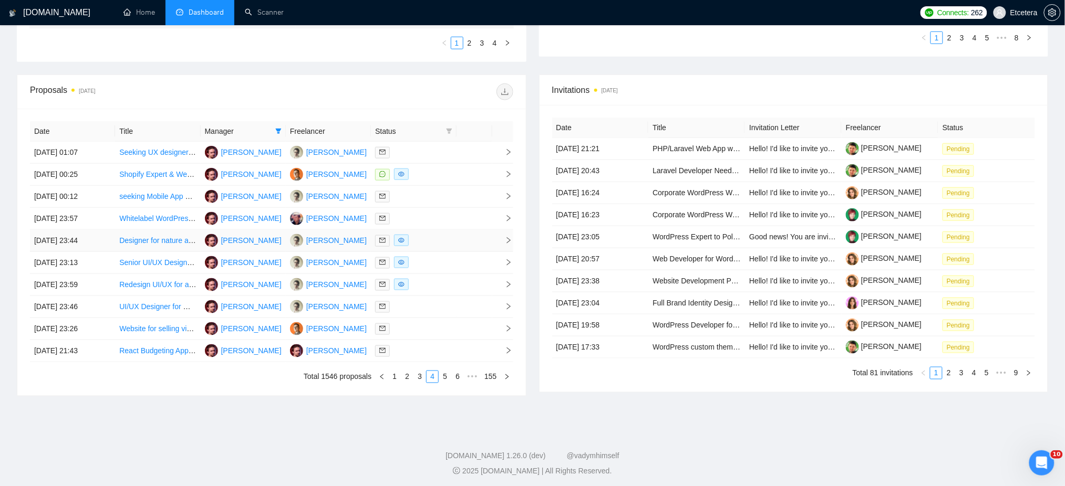
click at [447, 246] on div at bounding box center [413, 241] width 77 height 12
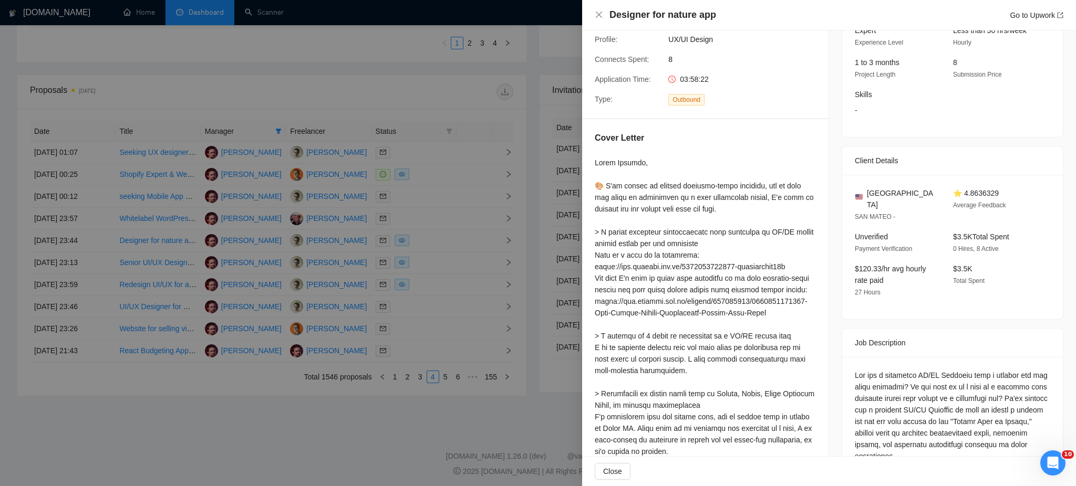
scroll to position [140, 0]
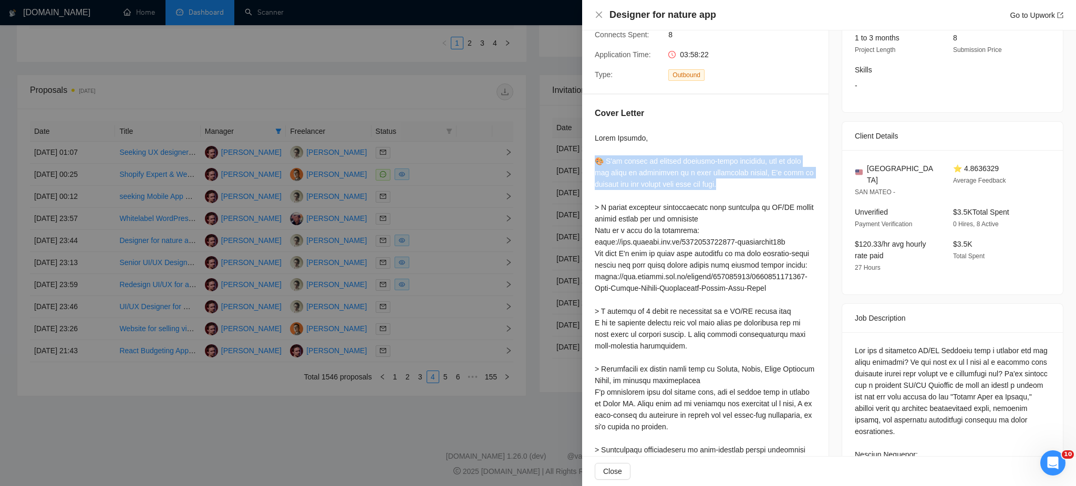
drag, startPoint x: 592, startPoint y: 161, endPoint x: 751, endPoint y: 190, distance: 161.8
copy div "🎨 I've worked on several location-based services, but to tell you about my expe…"
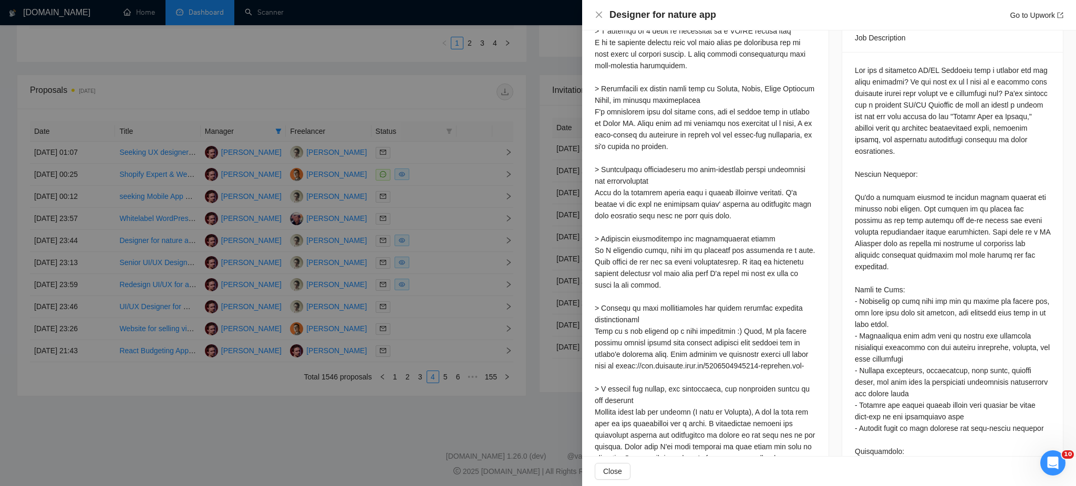
scroll to position [490, 0]
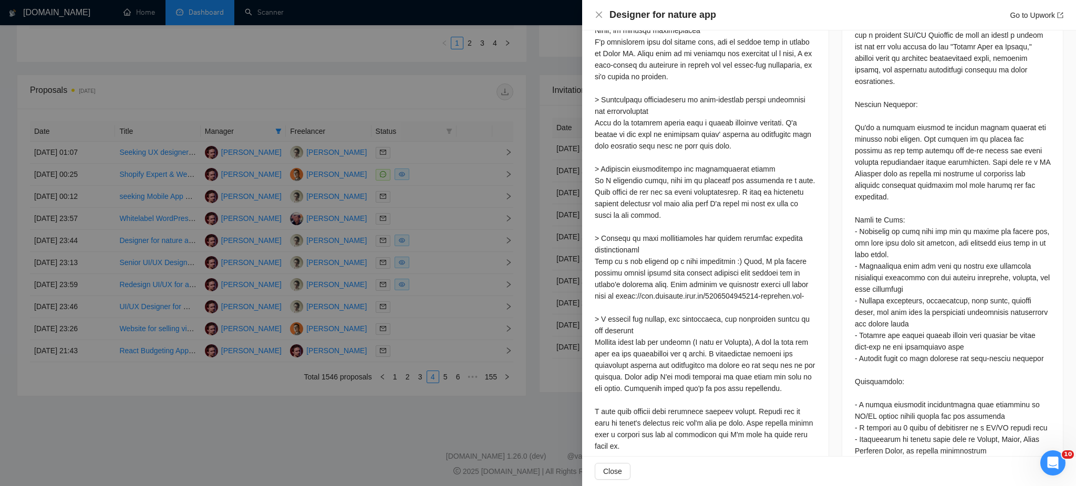
click at [440, 285] on div at bounding box center [538, 243] width 1076 height 486
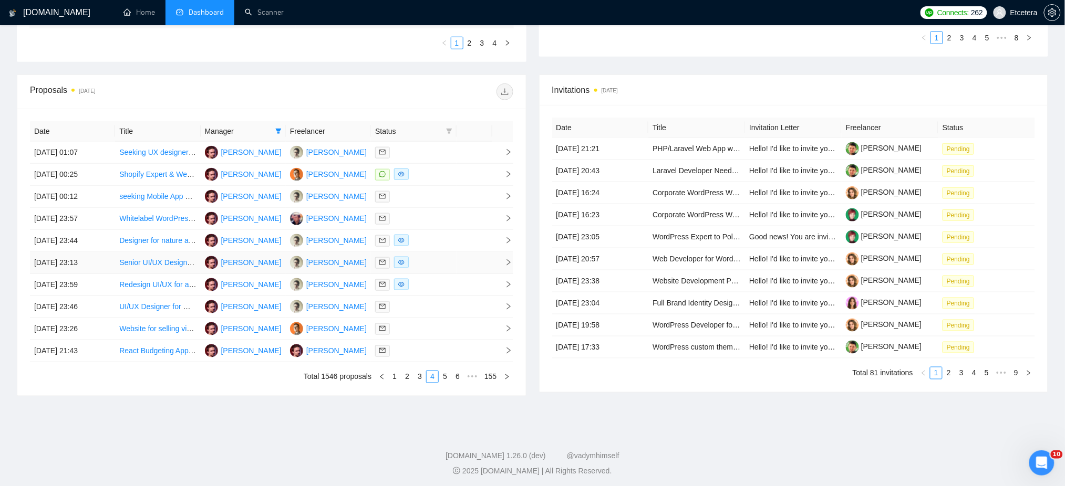
click at [430, 264] on div at bounding box center [413, 263] width 77 height 12
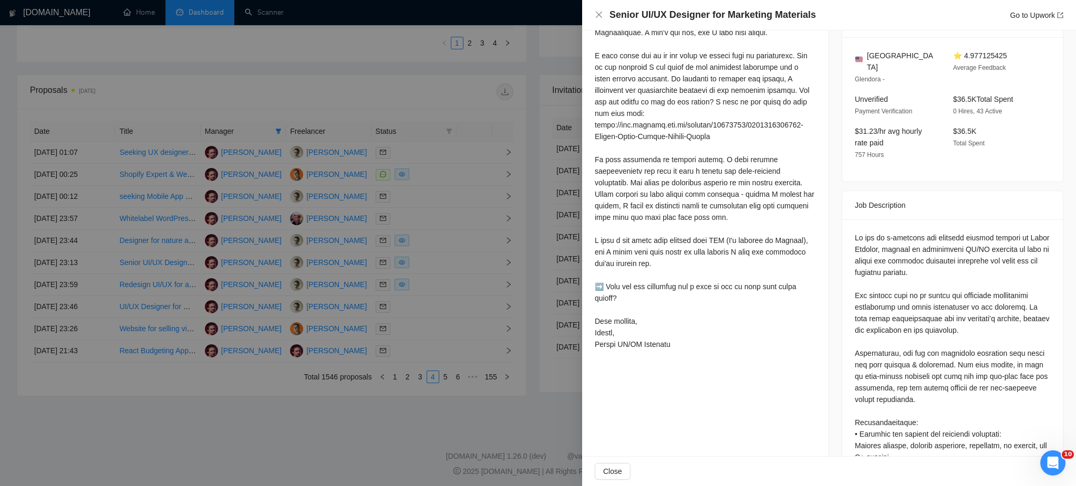
scroll to position [210, 0]
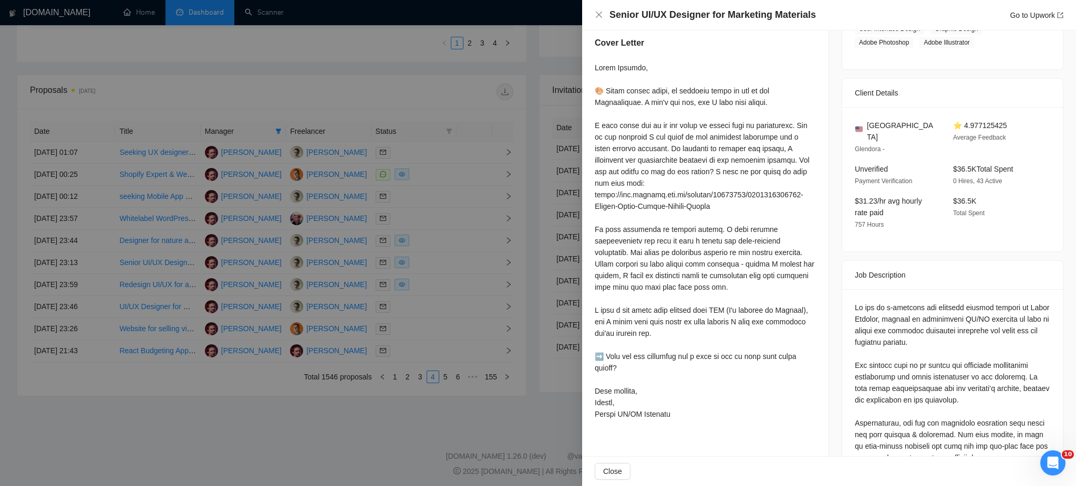
click at [415, 309] on div at bounding box center [538, 243] width 1076 height 486
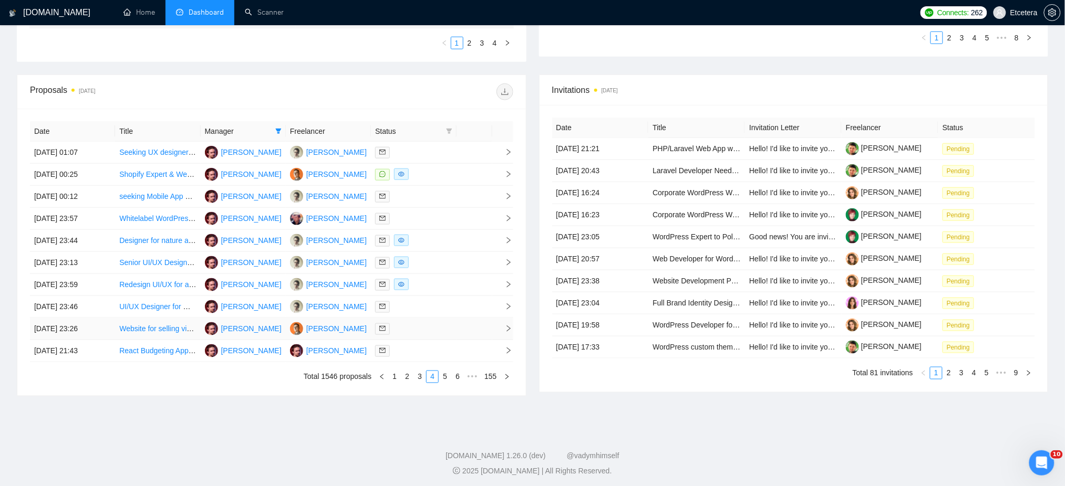
click at [415, 332] on div at bounding box center [413, 329] width 77 height 12
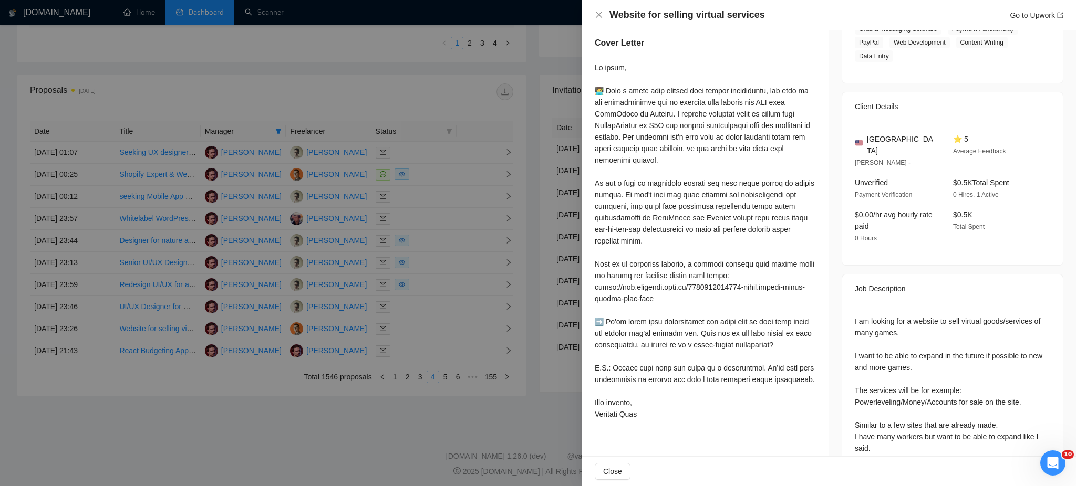
click at [417, 359] on div at bounding box center [538, 243] width 1076 height 486
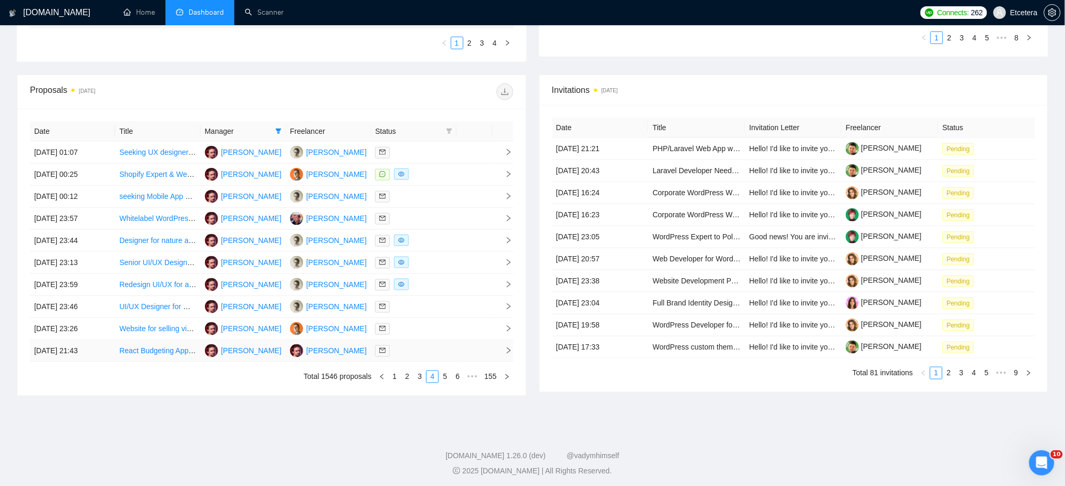
click at [416, 358] on td at bounding box center [413, 351] width 85 height 22
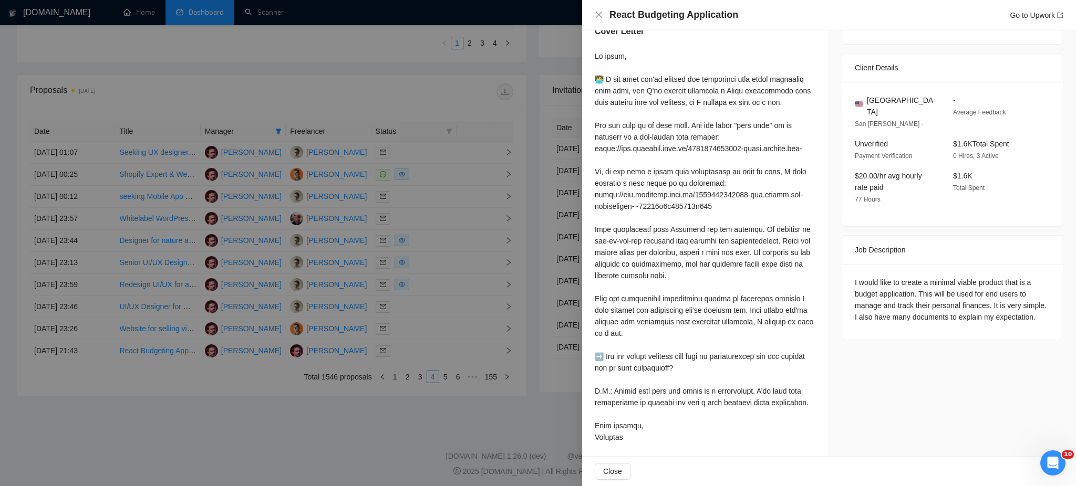
scroll to position [225, 0]
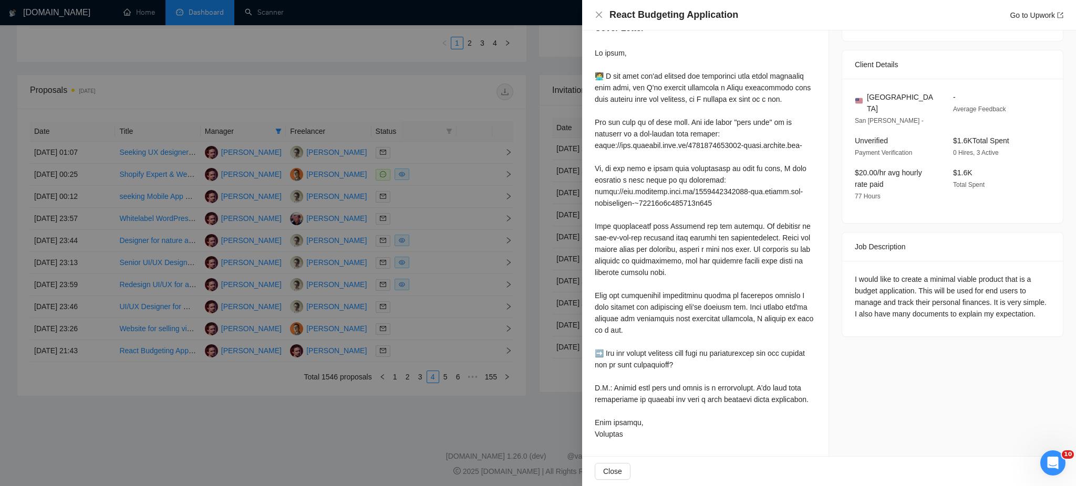
click at [444, 378] on div at bounding box center [538, 243] width 1076 height 486
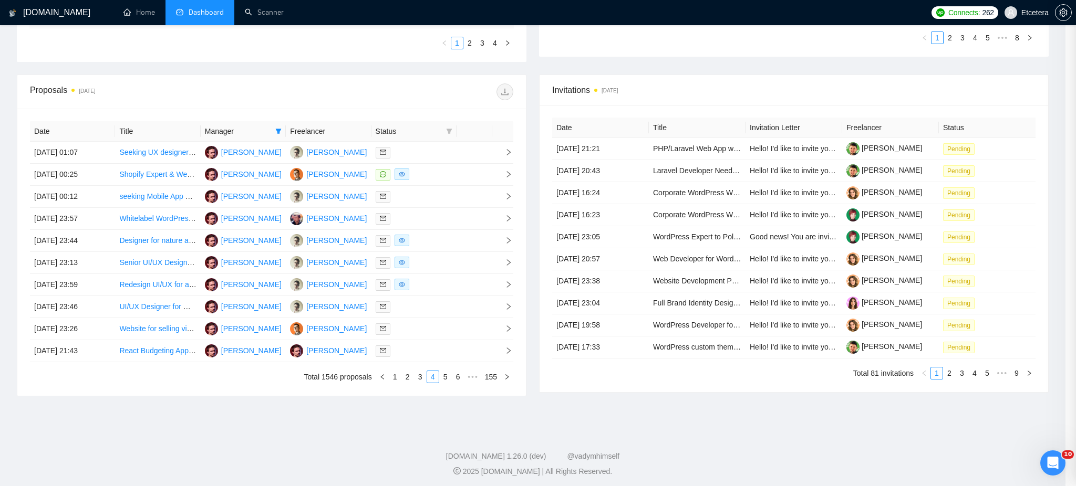
drag, startPoint x: 442, startPoint y: 375, endPoint x: 451, endPoint y: 392, distance: 19.7
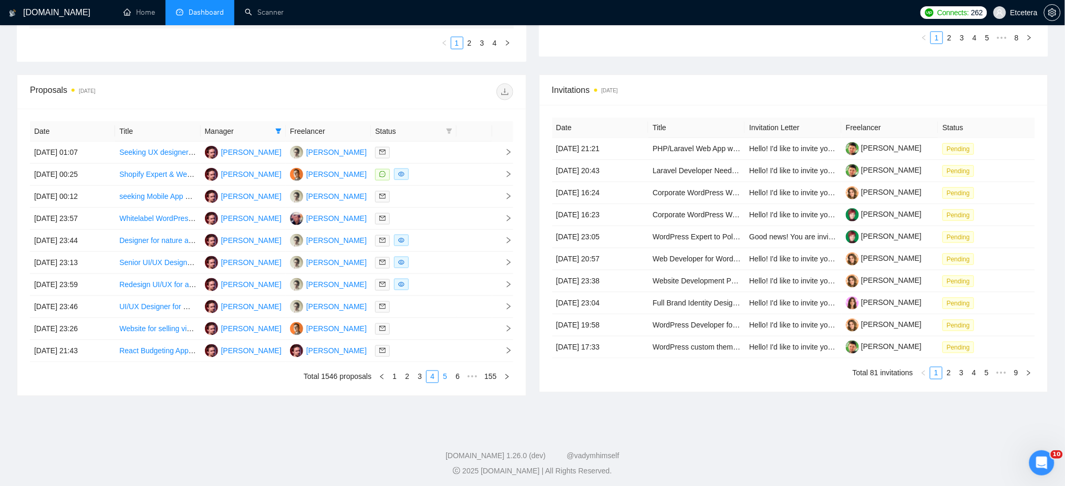
click at [444, 379] on link "5" at bounding box center [445, 377] width 12 height 12
click at [432, 155] on div at bounding box center [413, 153] width 77 height 12
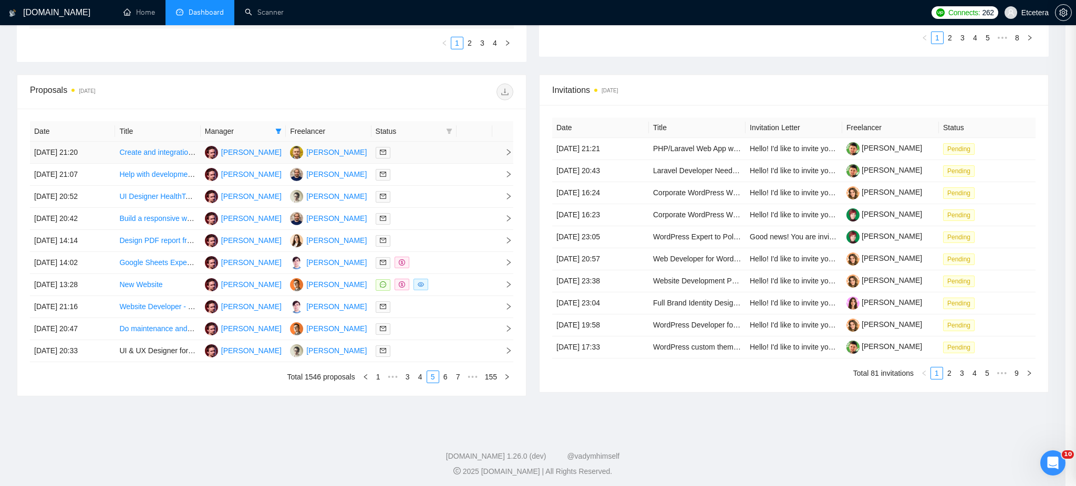
scroll to position [130, 0]
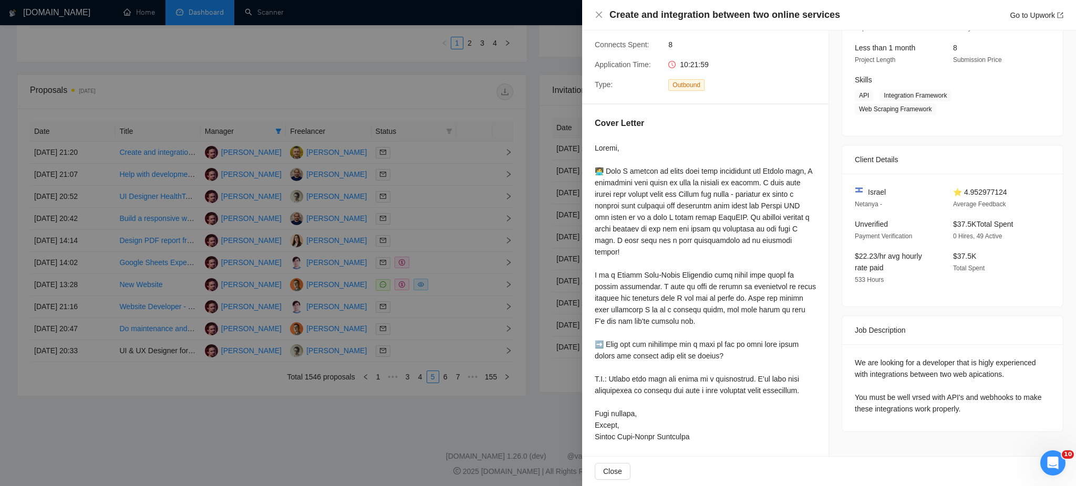
click at [426, 173] on div at bounding box center [538, 243] width 1076 height 486
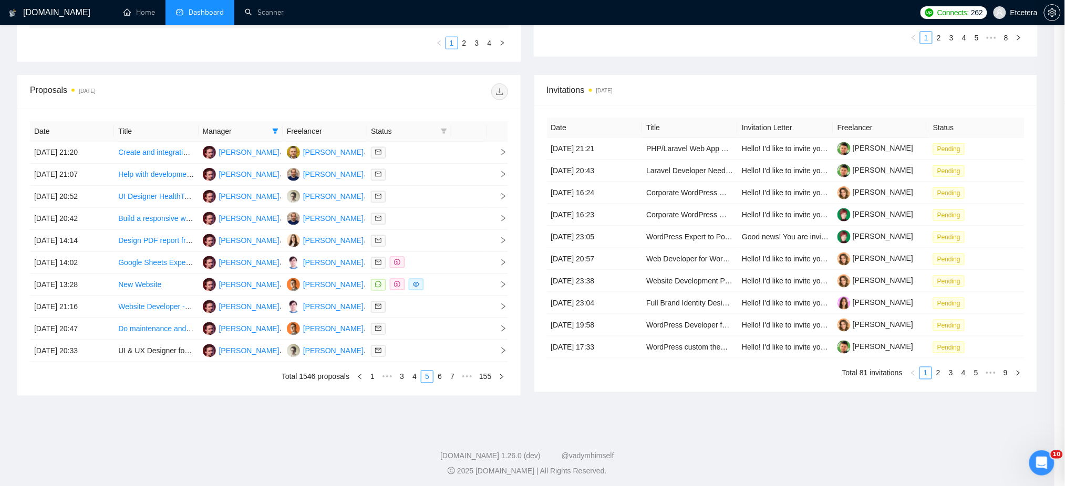
click at [426, 173] on div at bounding box center [409, 175] width 76 height 12
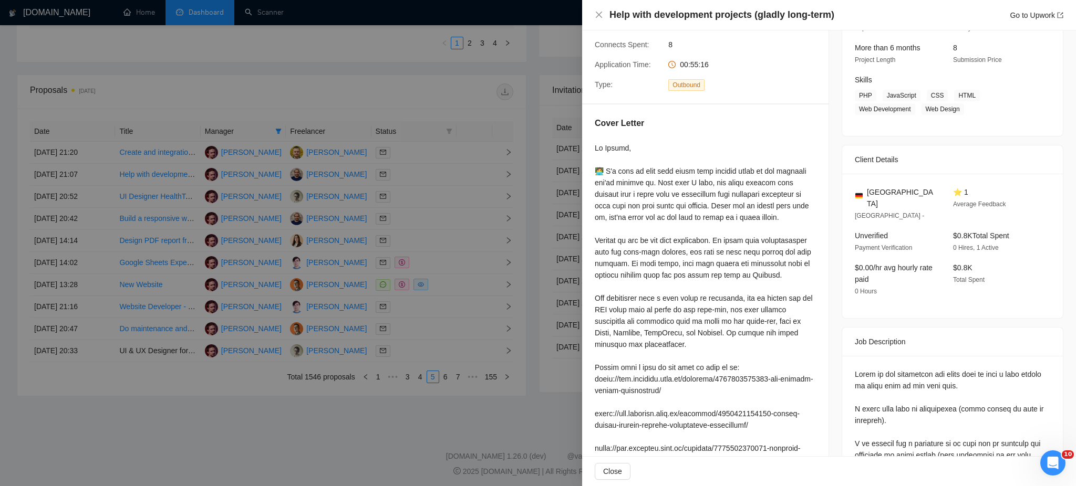
click at [450, 288] on div at bounding box center [538, 243] width 1076 height 486
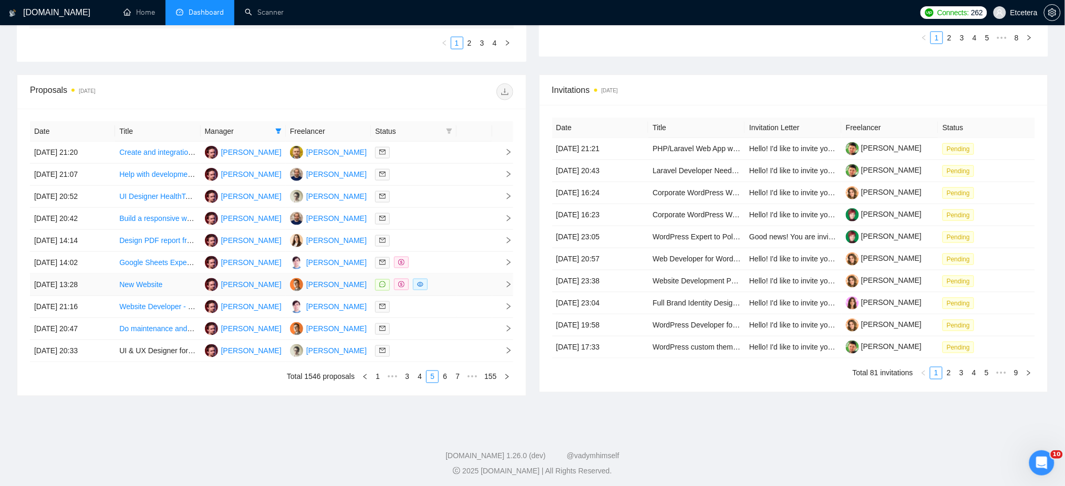
click at [450, 288] on div at bounding box center [413, 285] width 77 height 12
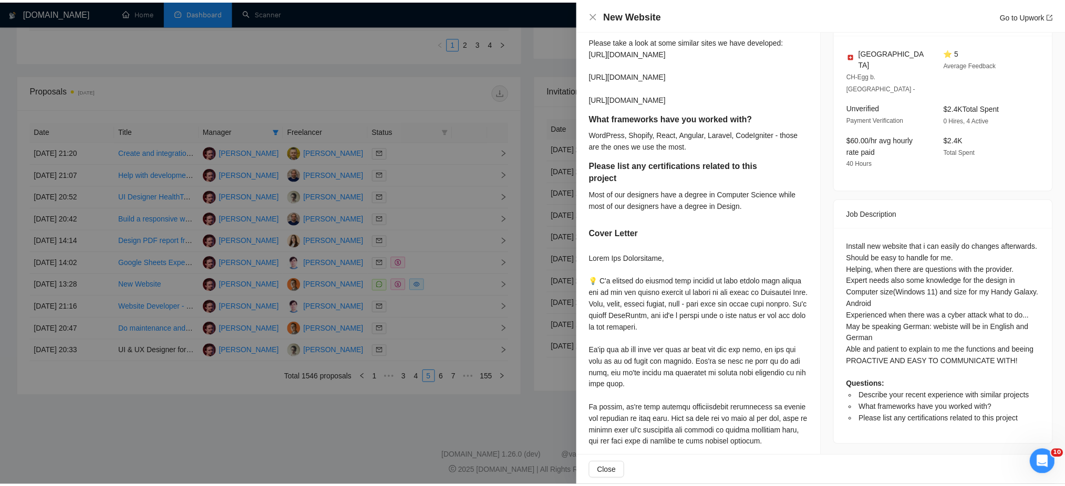
scroll to position [340, 0]
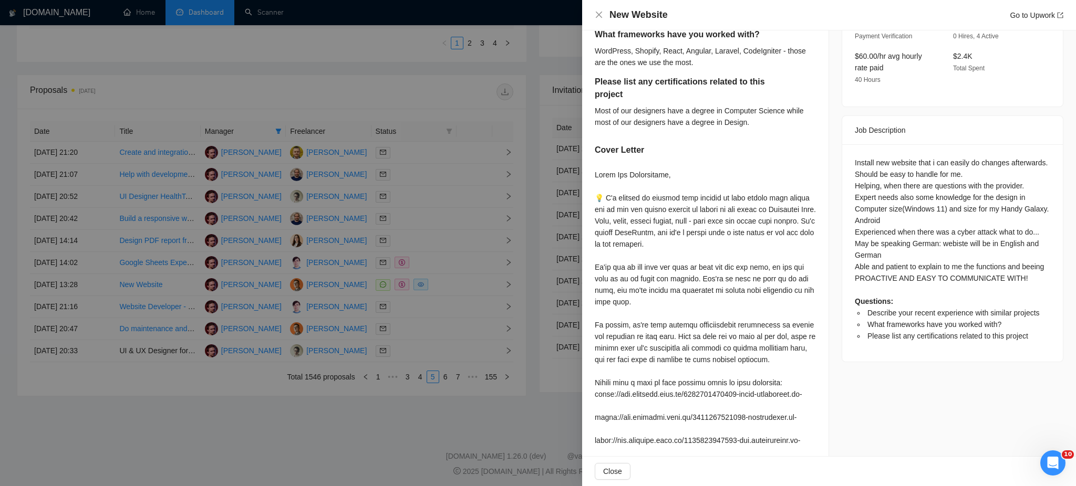
click at [445, 379] on div at bounding box center [538, 243] width 1076 height 486
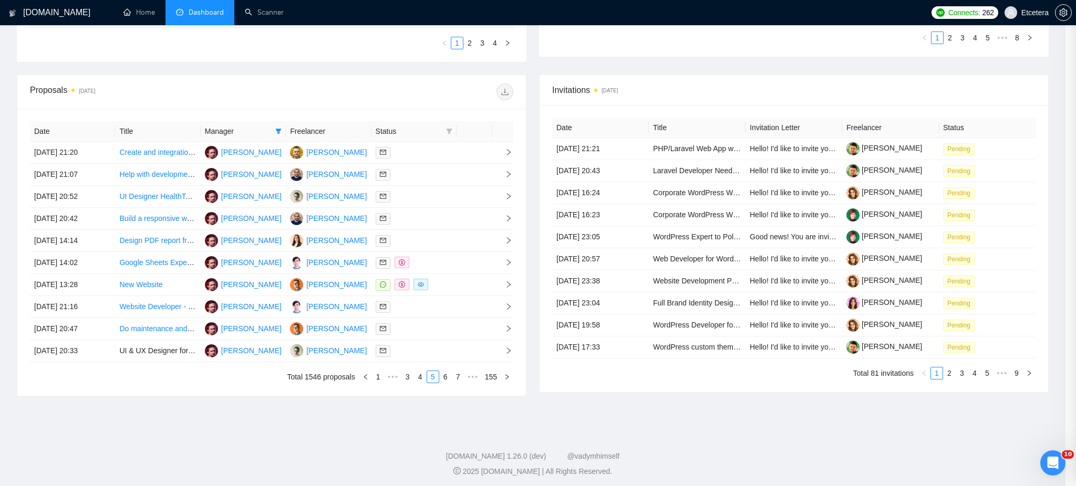
click at [445, 379] on div at bounding box center [538, 243] width 1076 height 486
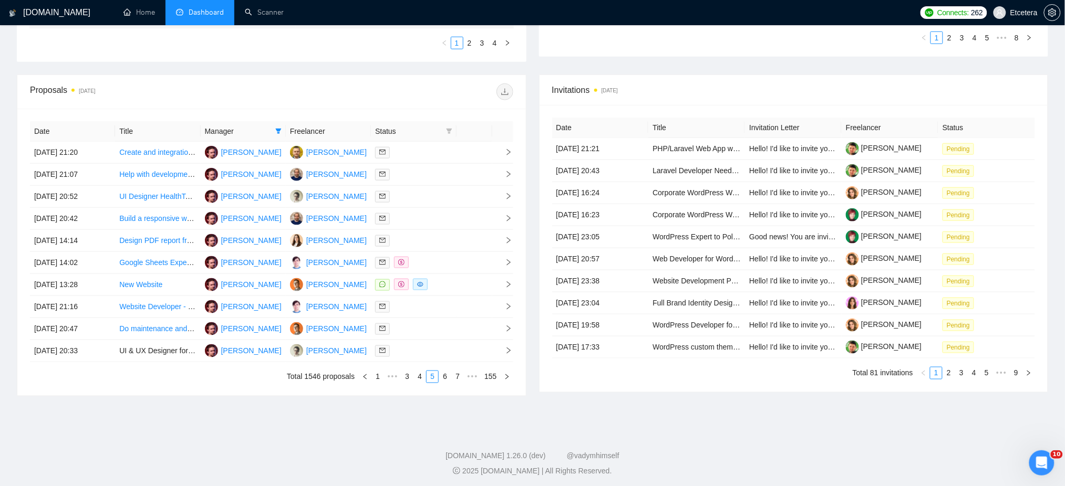
click at [445, 379] on link "6" at bounding box center [445, 377] width 12 height 12
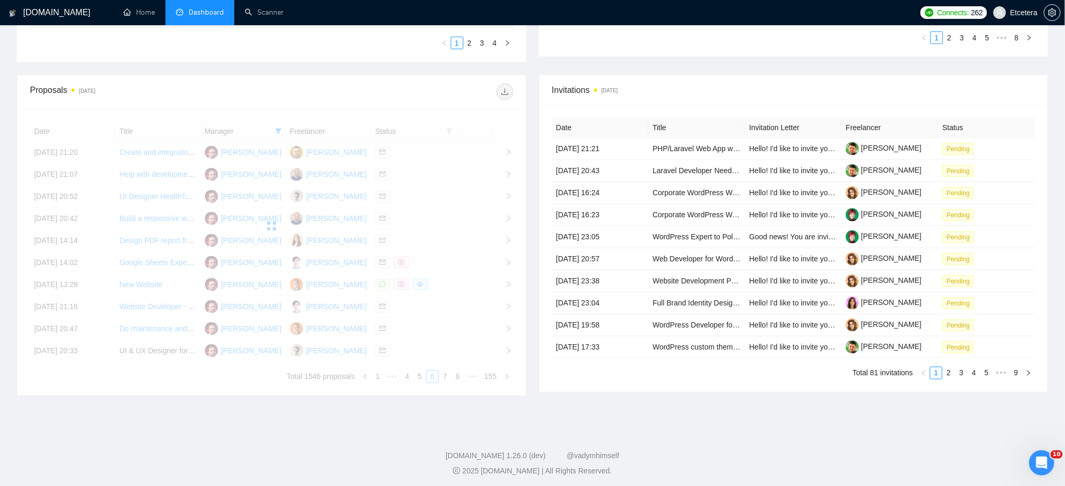
click at [419, 380] on div "Date Title Manager Freelancer Status [DATE] 21:20 Create and integration betwee…" at bounding box center [271, 252] width 483 height 262
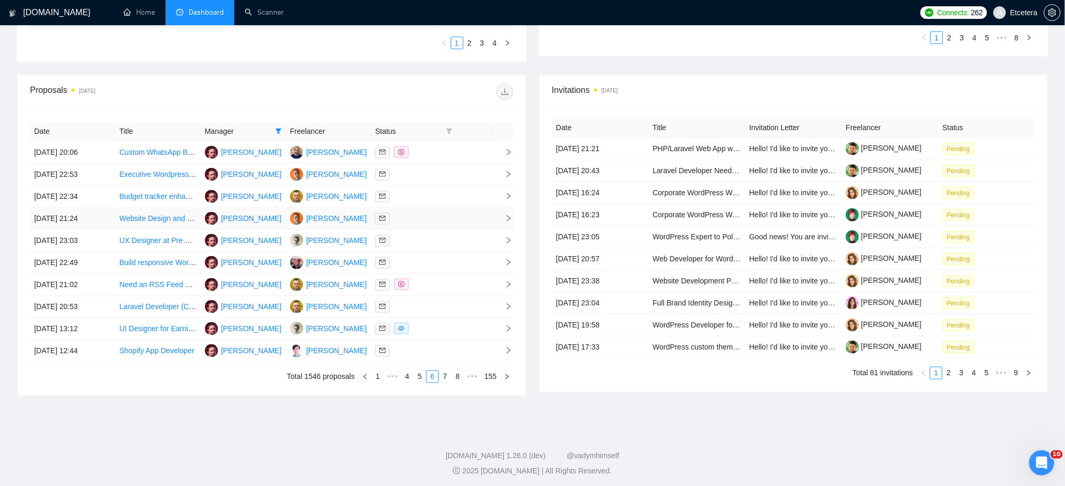
click at [431, 214] on div at bounding box center [413, 219] width 77 height 12
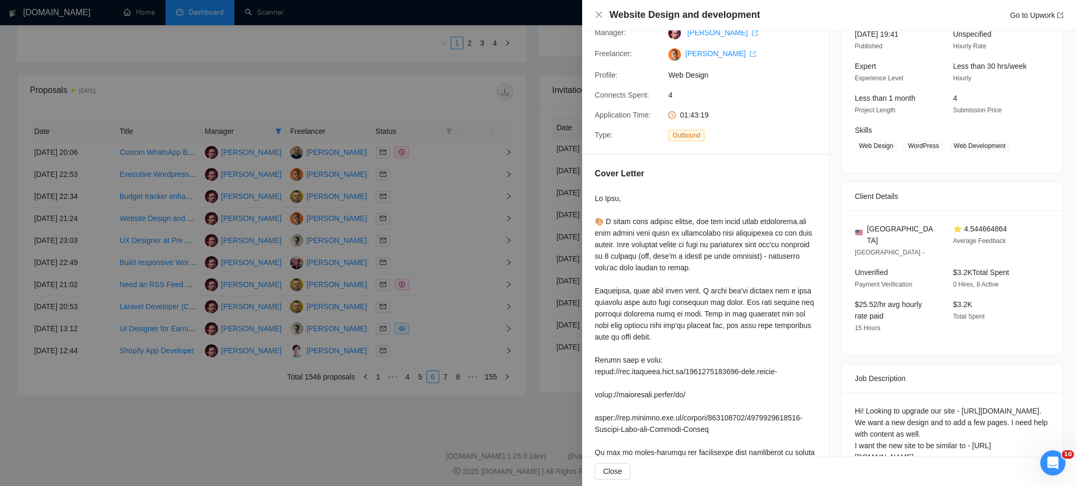
scroll to position [140, 0]
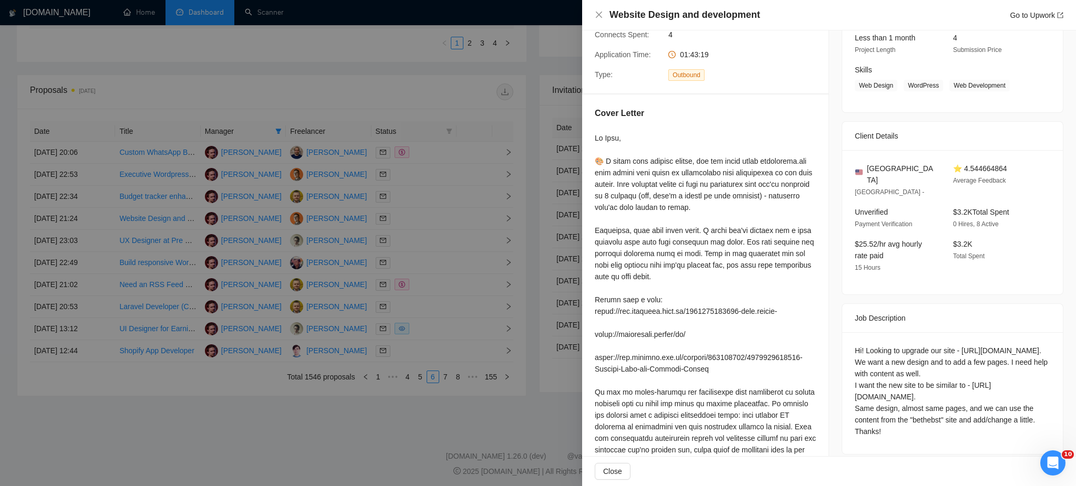
click at [448, 377] on div at bounding box center [538, 243] width 1076 height 486
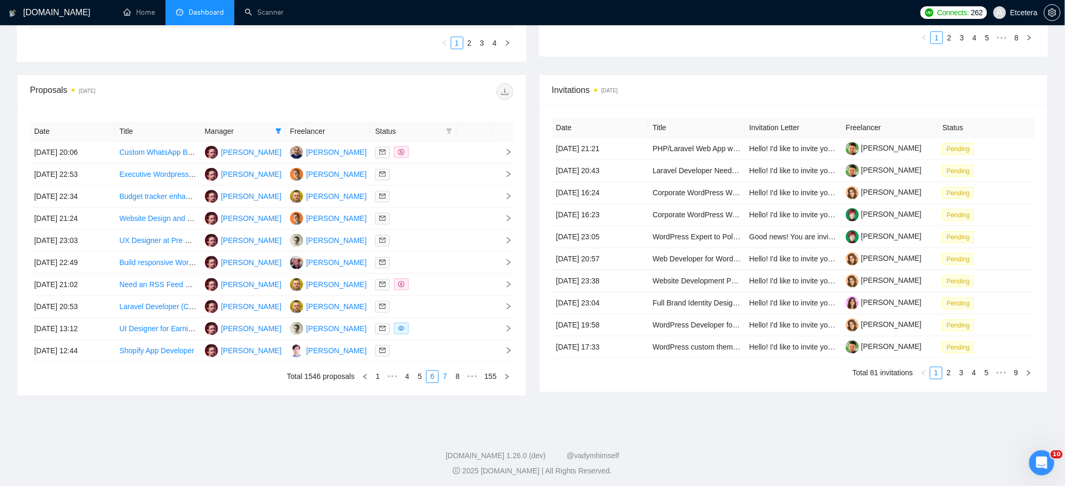
click at [447, 379] on link "7" at bounding box center [445, 377] width 12 height 12
click at [424, 152] on div at bounding box center [413, 153] width 77 height 12
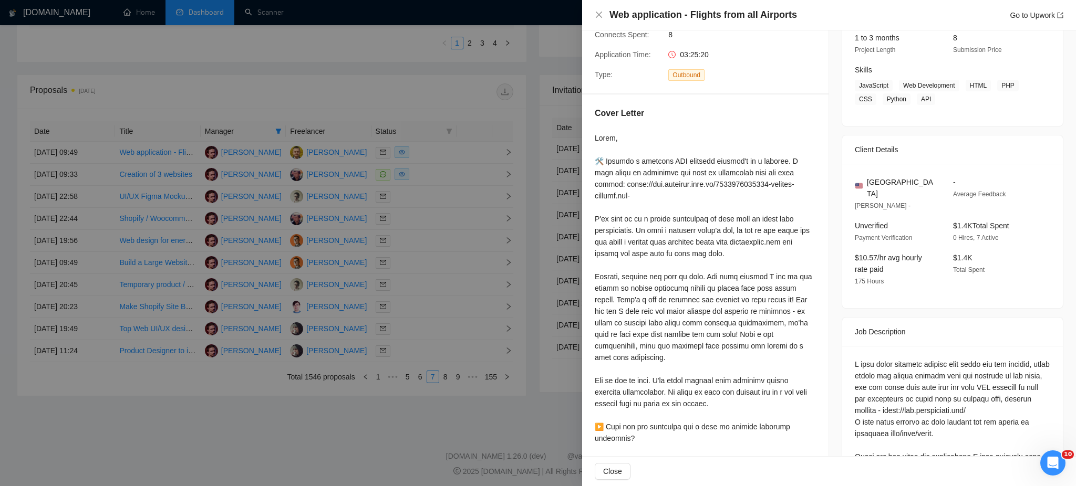
click at [406, 199] on div at bounding box center [538, 243] width 1076 height 486
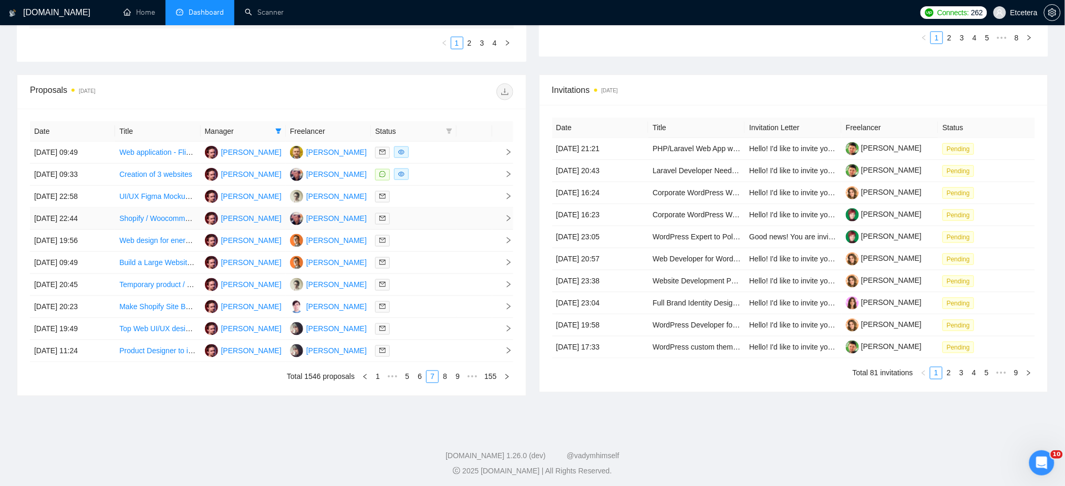
click at [406, 226] on td at bounding box center [413, 219] width 85 height 22
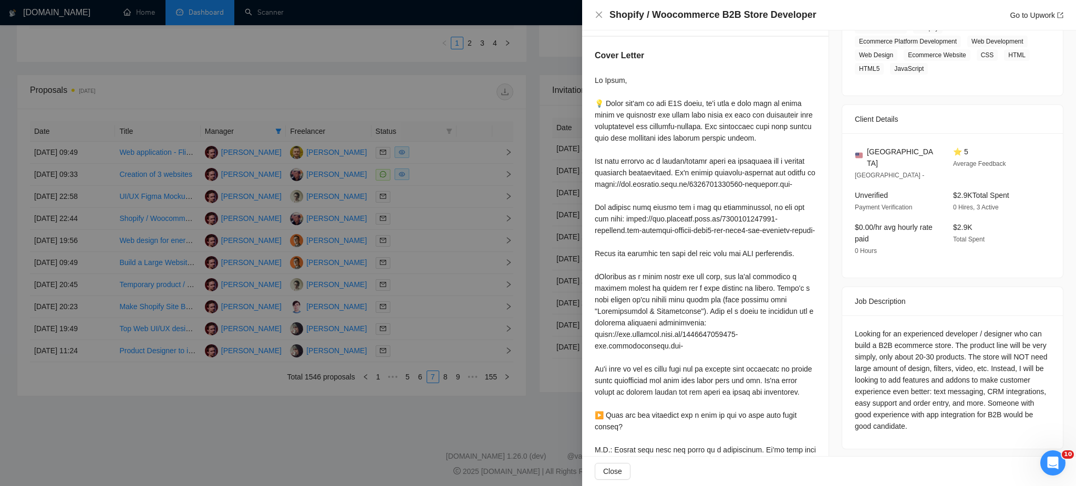
scroll to position [280, 0]
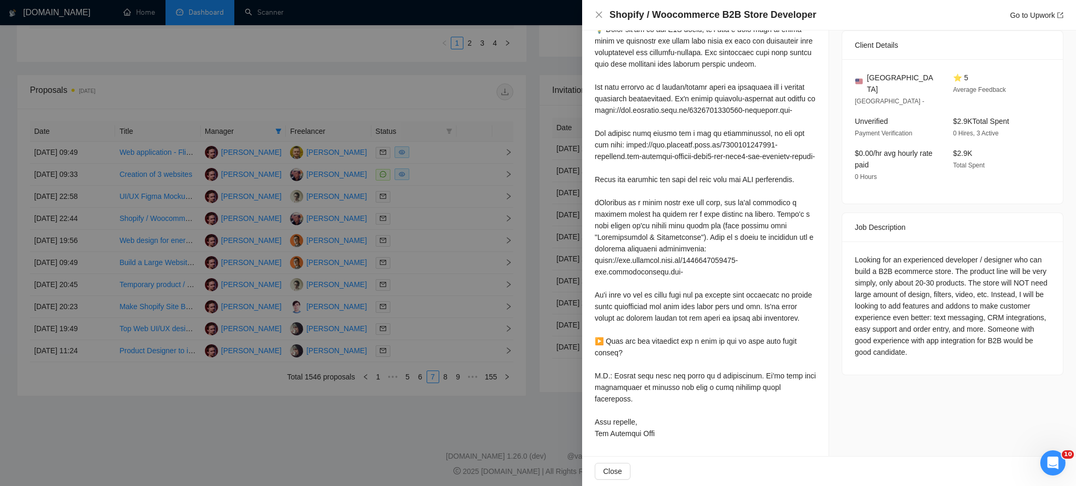
click at [413, 243] on div at bounding box center [538, 243] width 1076 height 486
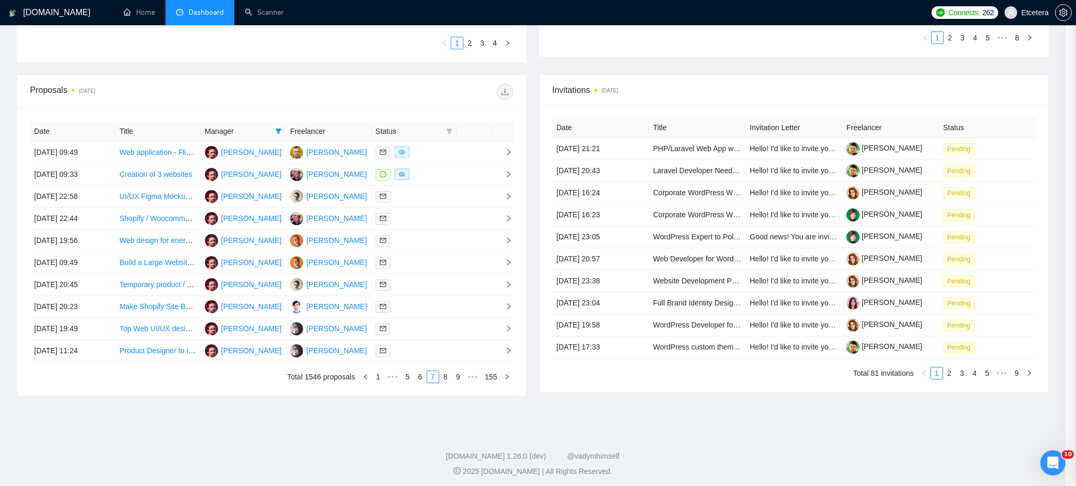
click at [413, 246] on div at bounding box center [538, 243] width 1076 height 486
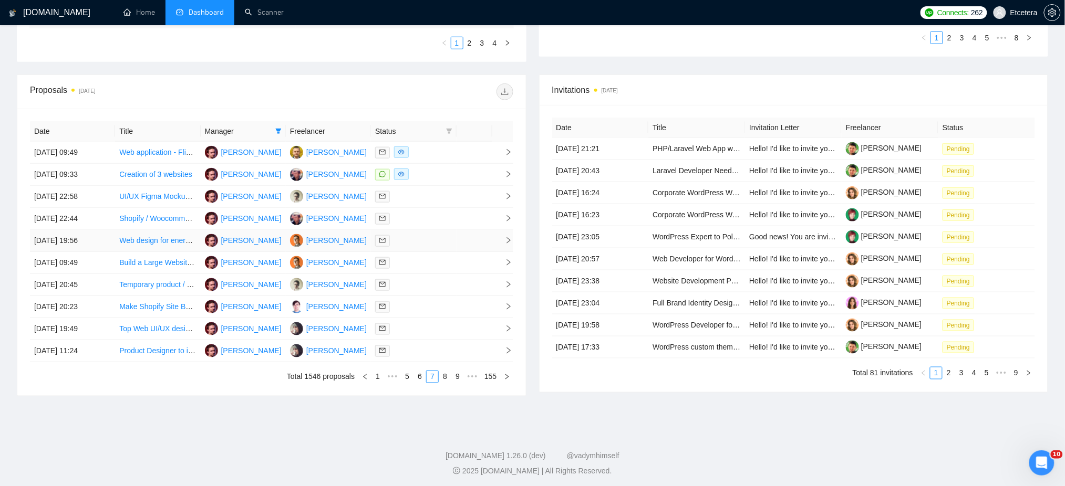
click at [413, 246] on div at bounding box center [413, 241] width 77 height 12
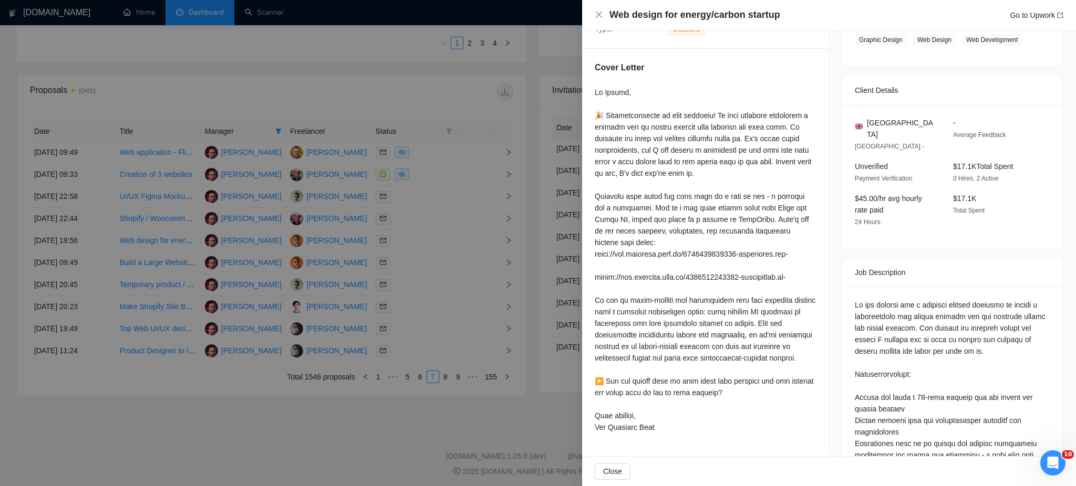
scroll to position [210, 0]
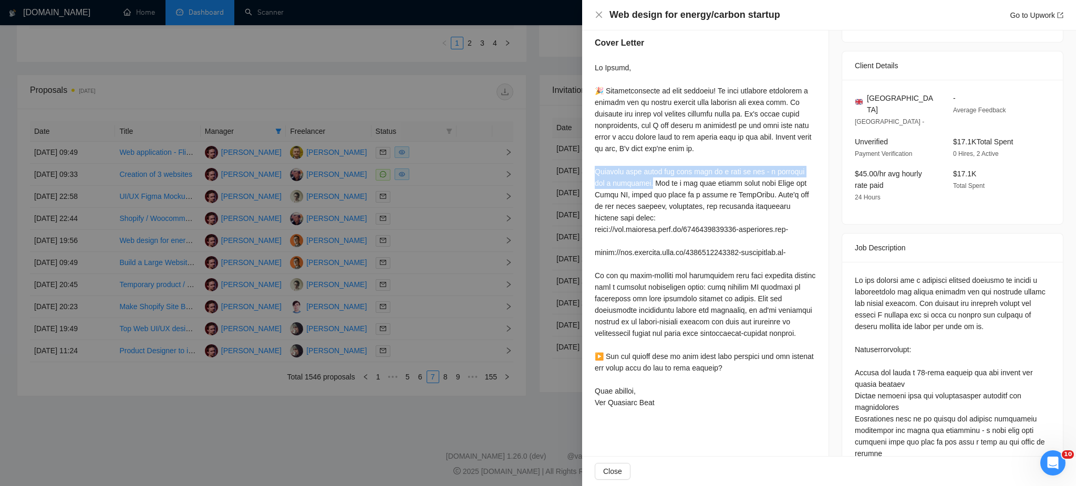
drag, startPoint x: 592, startPoint y: 176, endPoint x: 635, endPoint y: 188, distance: 44.2
click at [635, 188] on div "Cover Letter" at bounding box center [705, 224] width 246 height 401
copy div "rojects like yours are best done in a team of two - a designer and a developer."
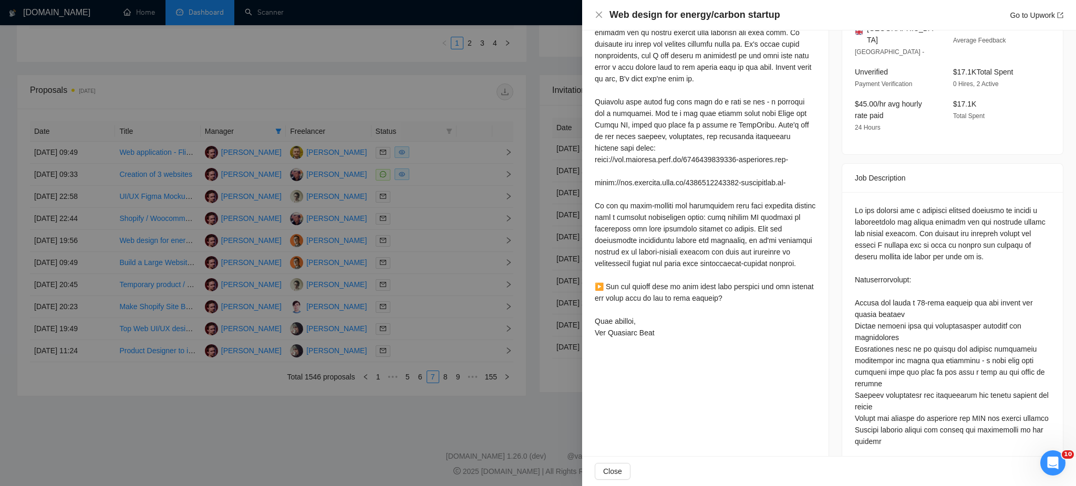
click at [398, 352] on div at bounding box center [538, 243] width 1076 height 486
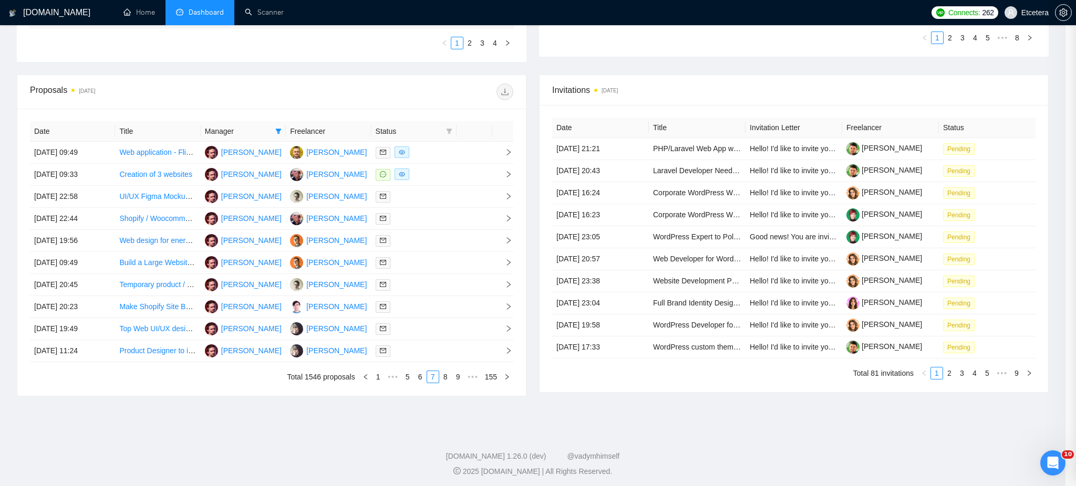
click at [399, 352] on div at bounding box center [538, 243] width 1076 height 486
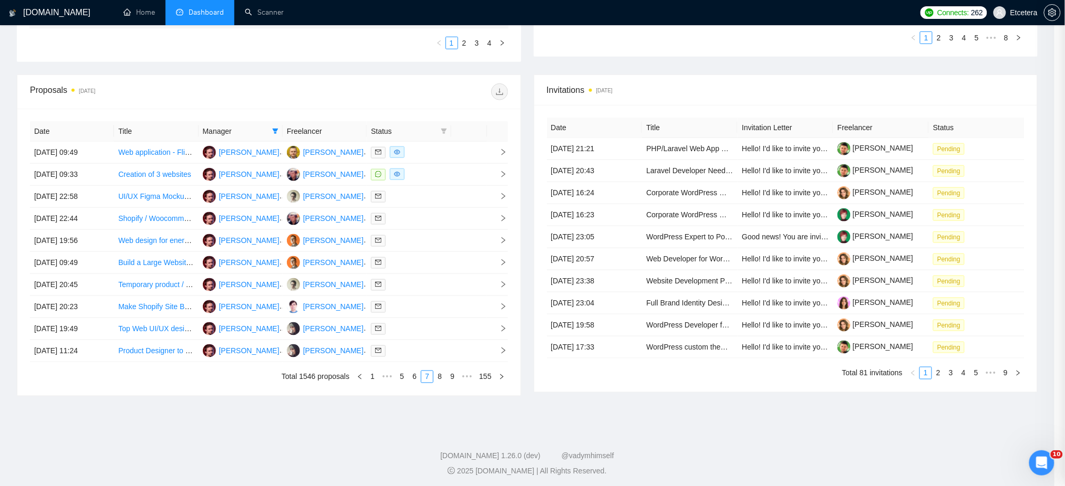
click at [399, 352] on div at bounding box center [409, 351] width 76 height 12
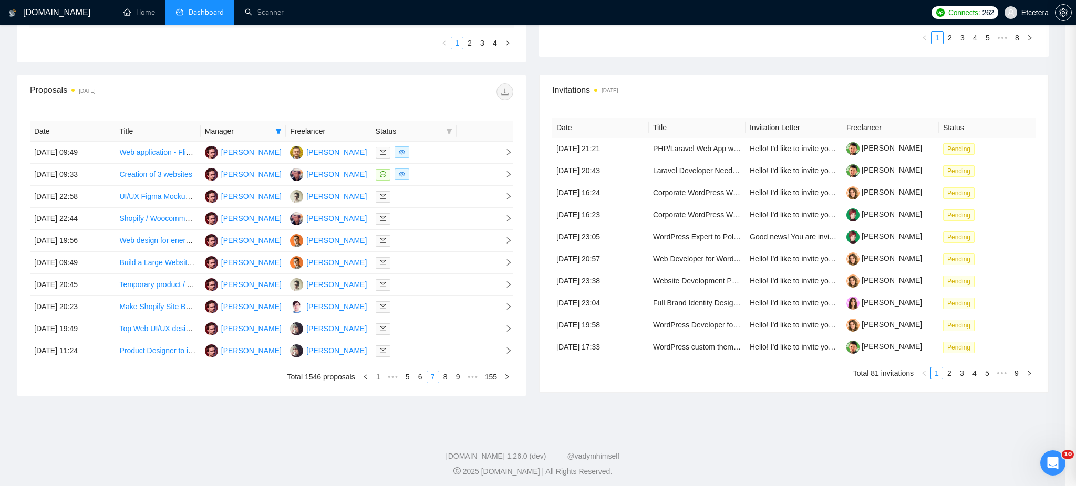
scroll to position [190, 0]
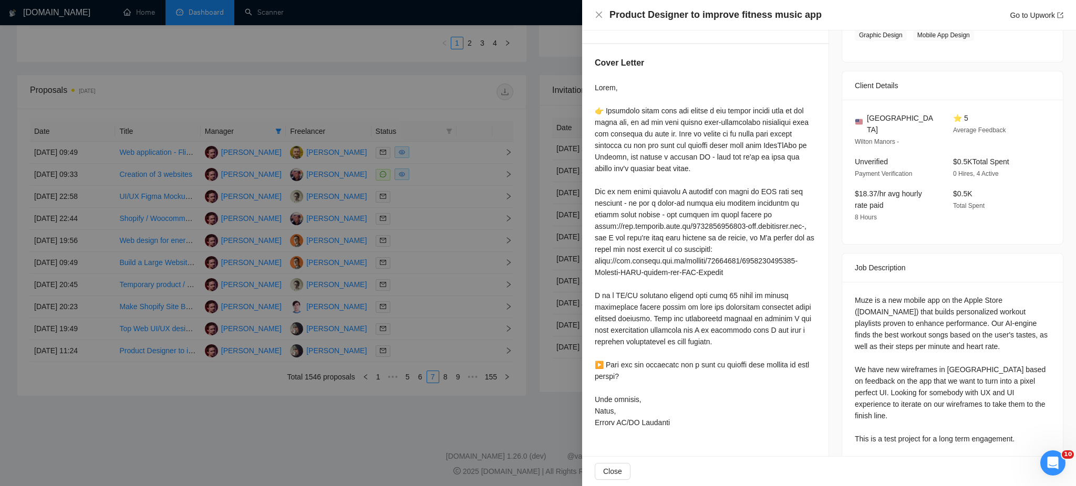
click at [427, 168] on div at bounding box center [538, 243] width 1076 height 486
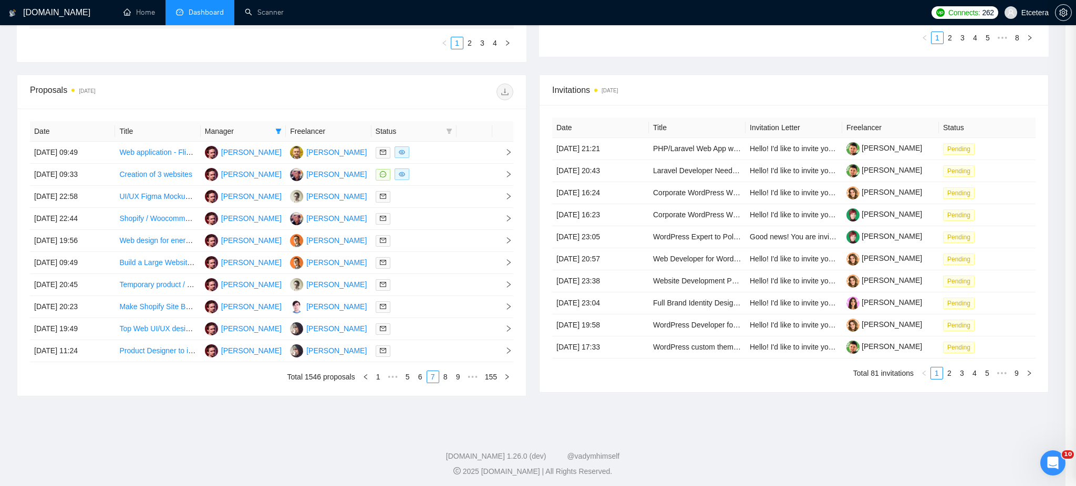
click at [427, 168] on div at bounding box center [538, 243] width 1076 height 486
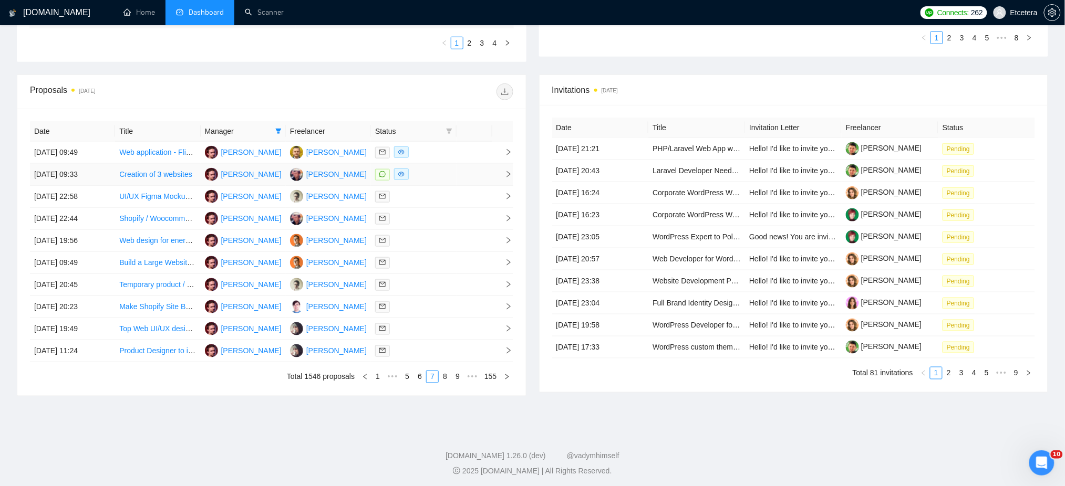
click at [427, 170] on div at bounding box center [413, 175] width 77 height 12
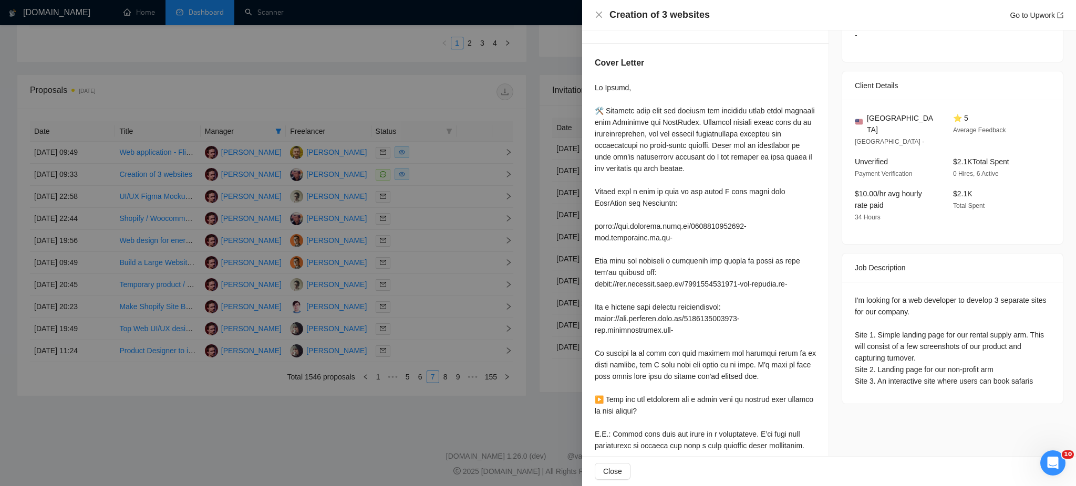
click at [443, 74] on div at bounding box center [538, 243] width 1076 height 486
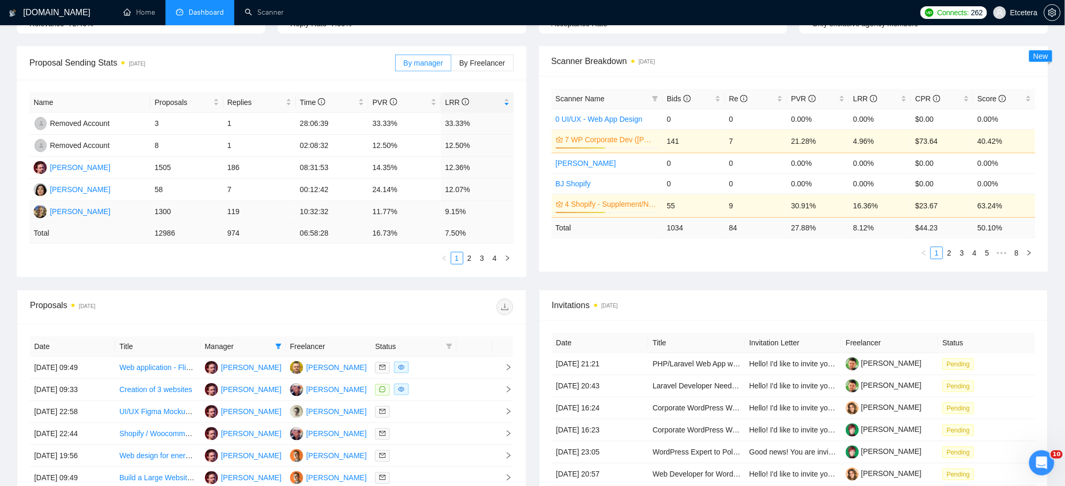
scroll to position [214, 0]
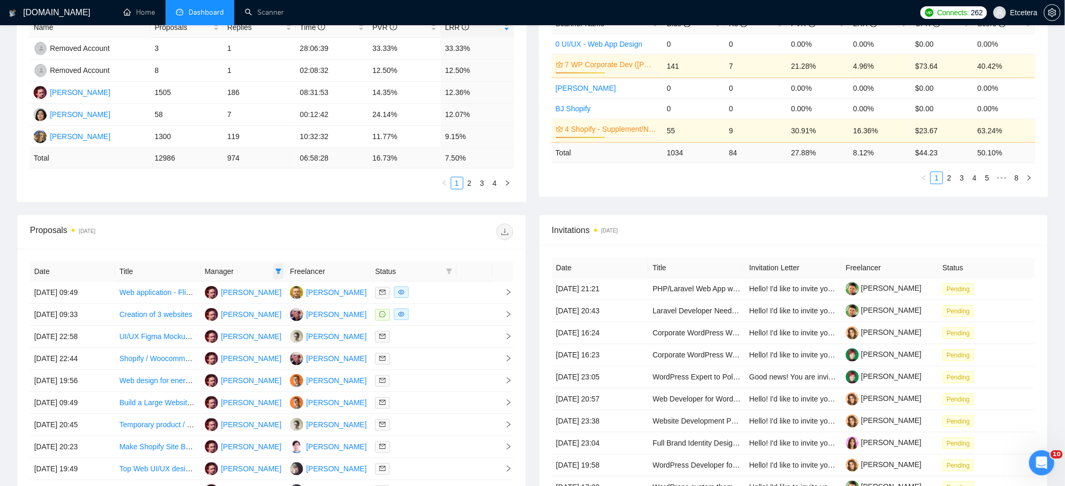
click at [273, 275] on span at bounding box center [278, 272] width 11 height 16
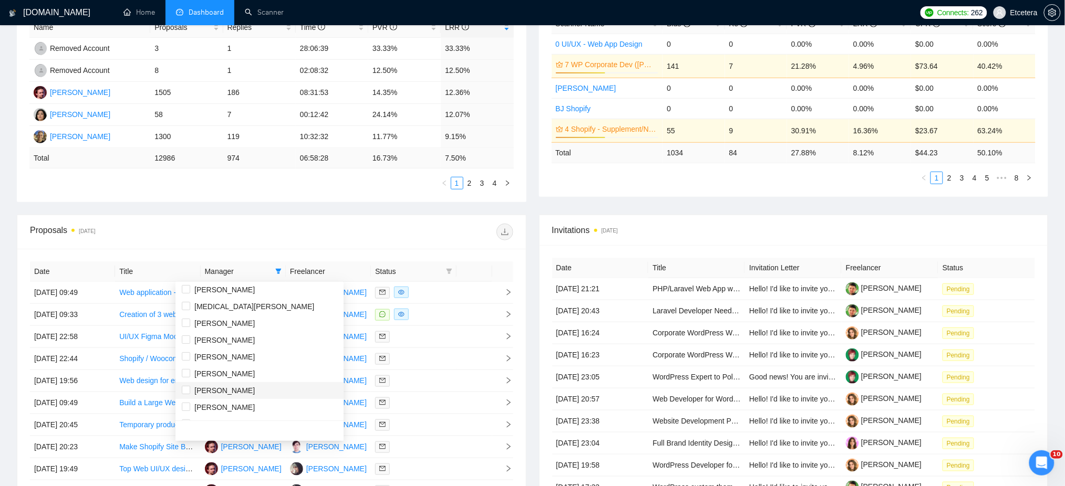
click at [237, 393] on span "[PERSON_NAME]" at bounding box center [224, 391] width 60 height 8
checkbox input "true"
drag, startPoint x: 431, startPoint y: 218, endPoint x: 431, endPoint y: 226, distance: 7.9
click at [431, 218] on div "Proposals [DATE]" at bounding box center [271, 232] width 483 height 34
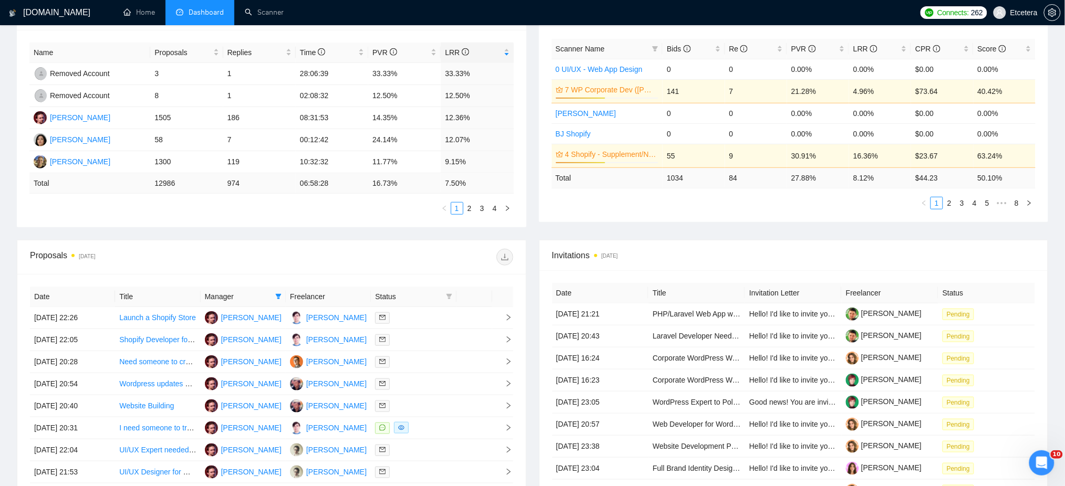
scroll to position [350, 0]
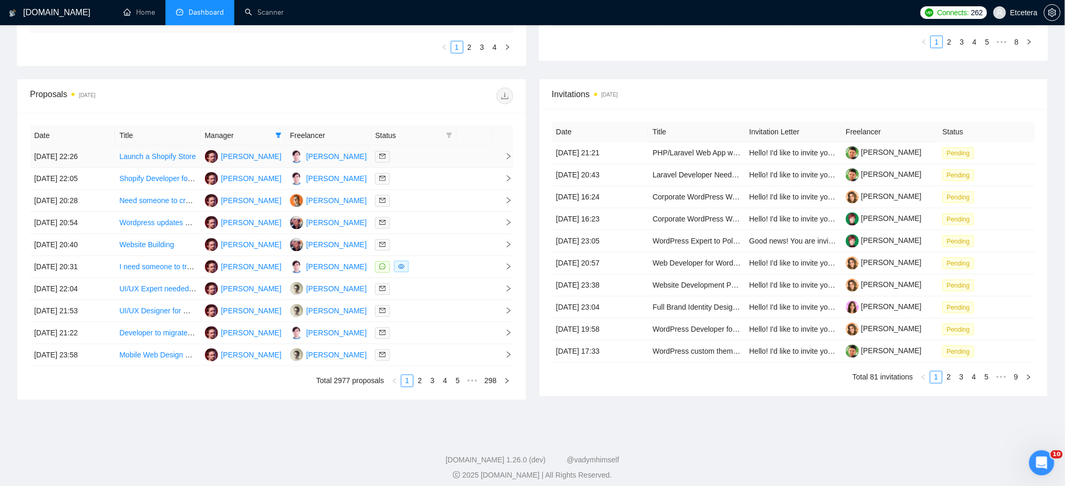
click at [433, 161] on div at bounding box center [413, 157] width 77 height 12
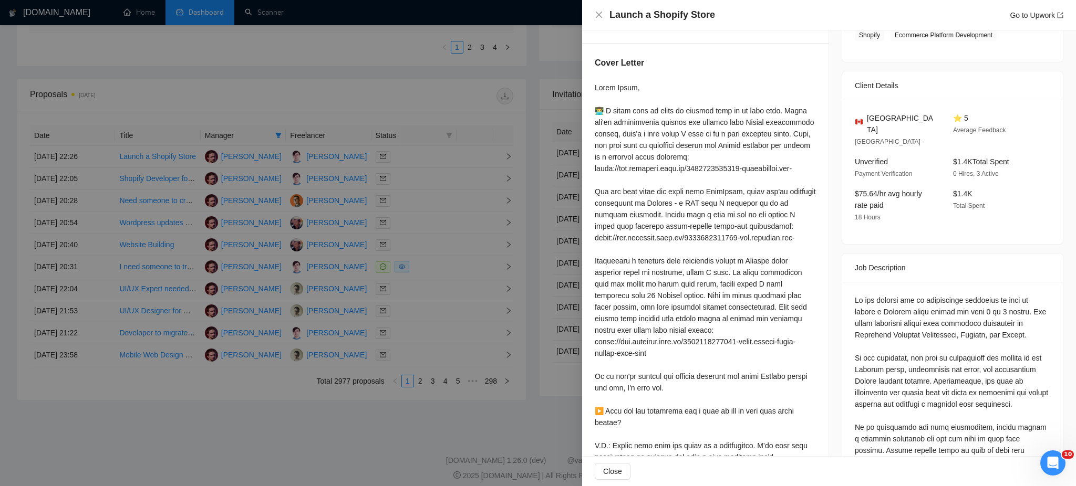
click at [422, 159] on div at bounding box center [538, 243] width 1076 height 486
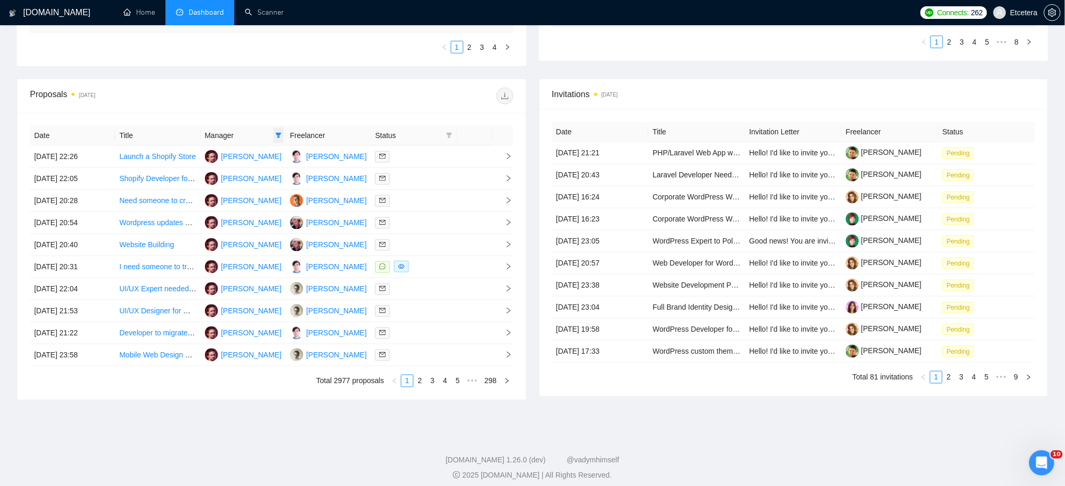
click at [278, 130] on span at bounding box center [278, 136] width 11 height 16
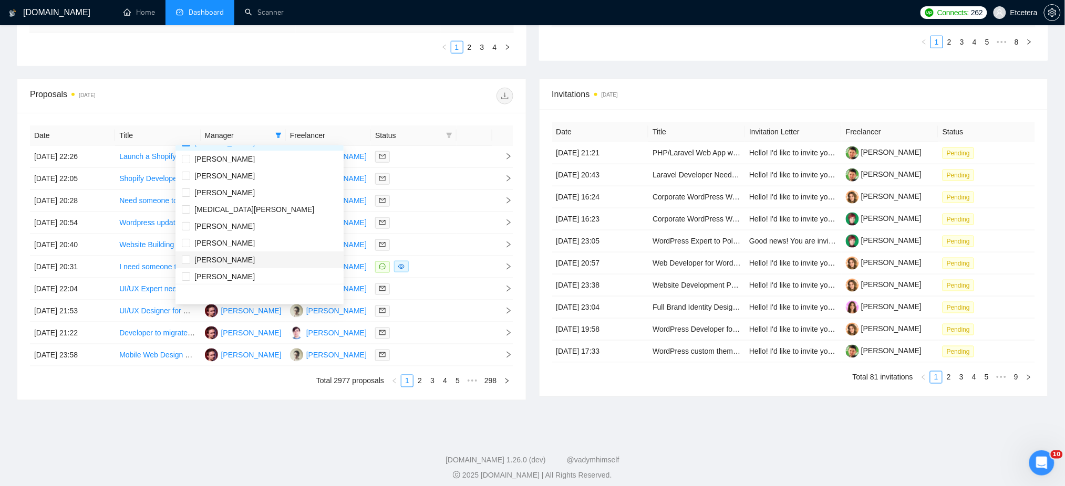
scroll to position [0, 0]
click at [189, 175] on input "checkbox" at bounding box center [186, 173] width 8 height 8
checkbox input "false"
click at [391, 100] on div at bounding box center [393, 96] width 242 height 17
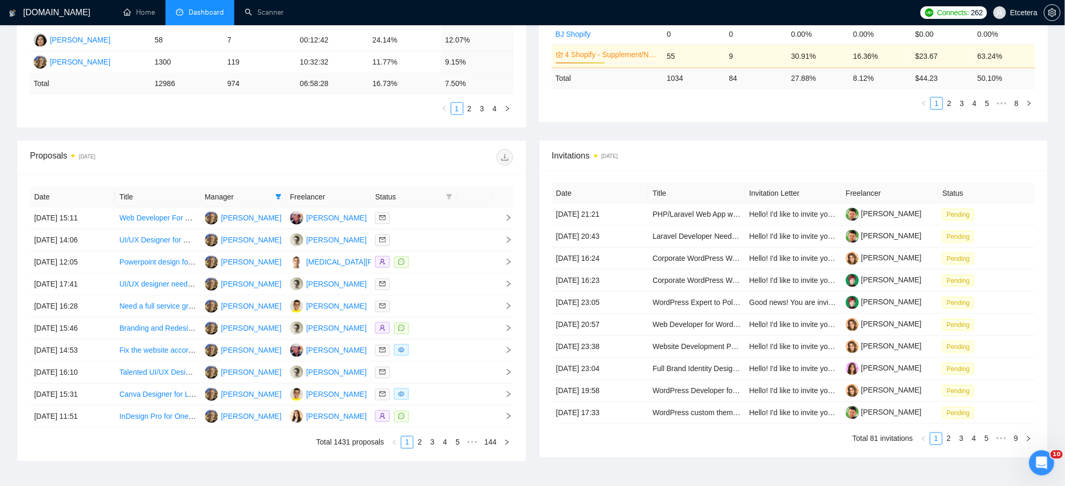
scroll to position [358, 0]
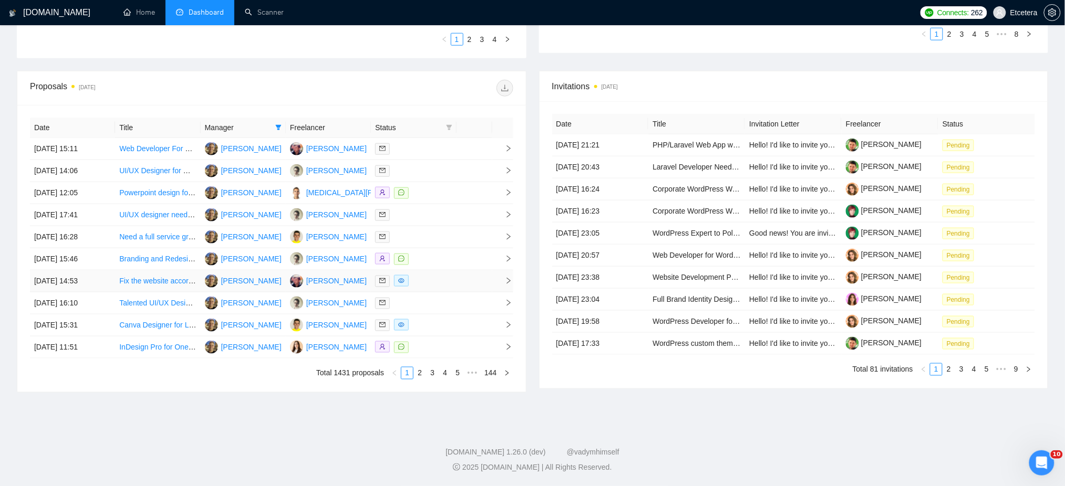
click at [438, 281] on div at bounding box center [413, 281] width 77 height 12
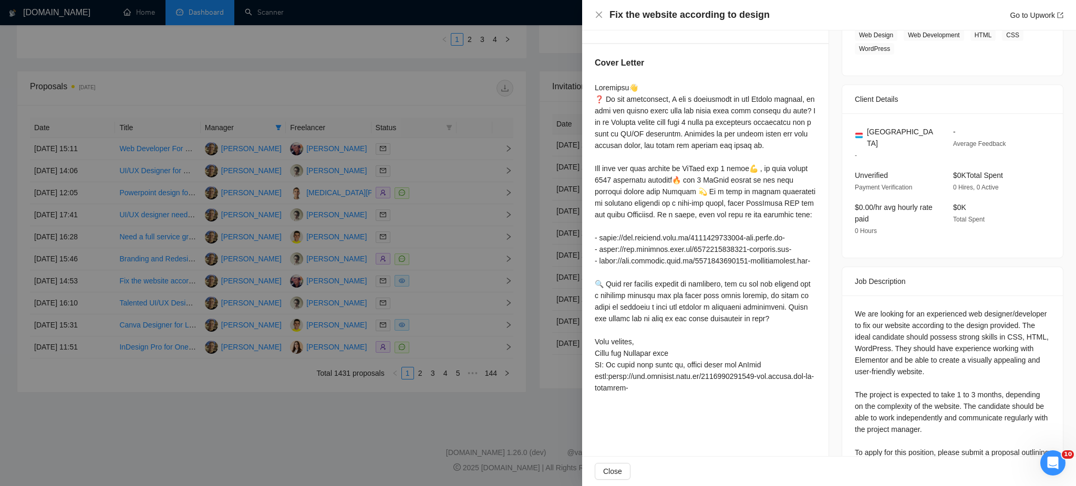
click at [438, 305] on div at bounding box center [538, 243] width 1076 height 486
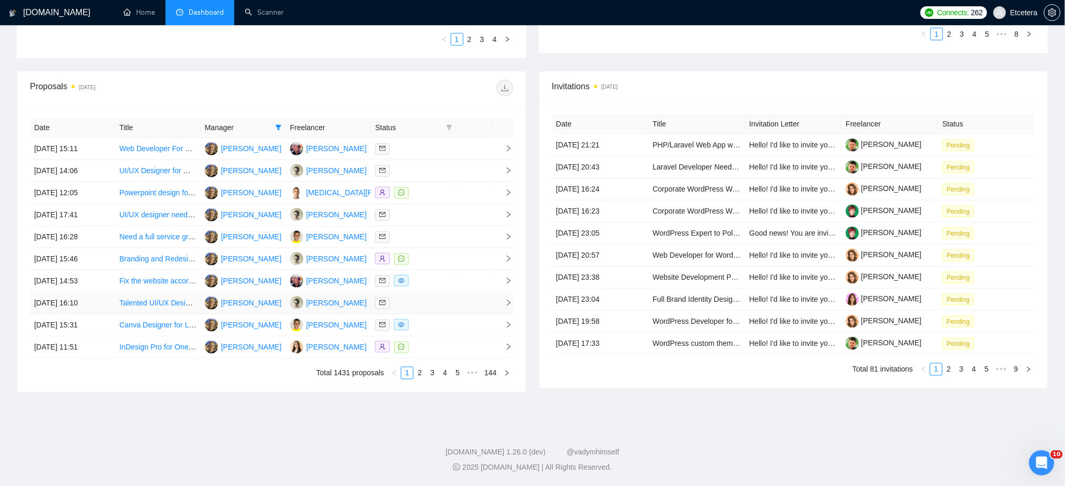
click at [438, 305] on div at bounding box center [413, 303] width 77 height 12
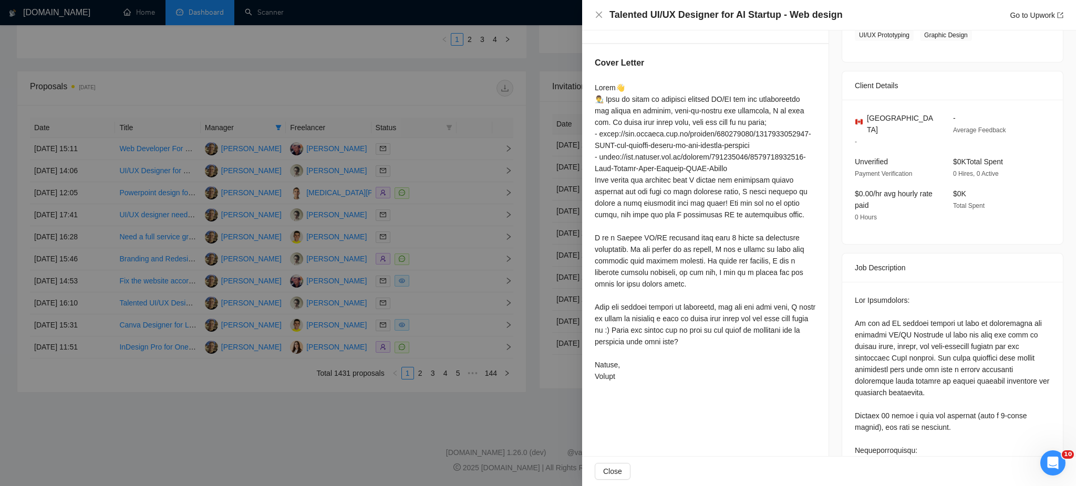
click at [450, 326] on div at bounding box center [538, 243] width 1076 height 486
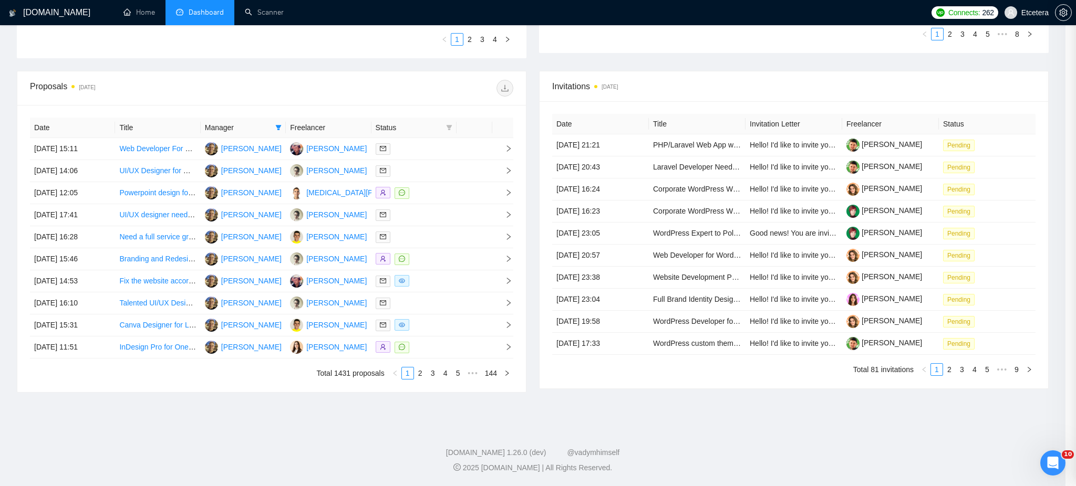
click at [450, 326] on div at bounding box center [538, 243] width 1076 height 486
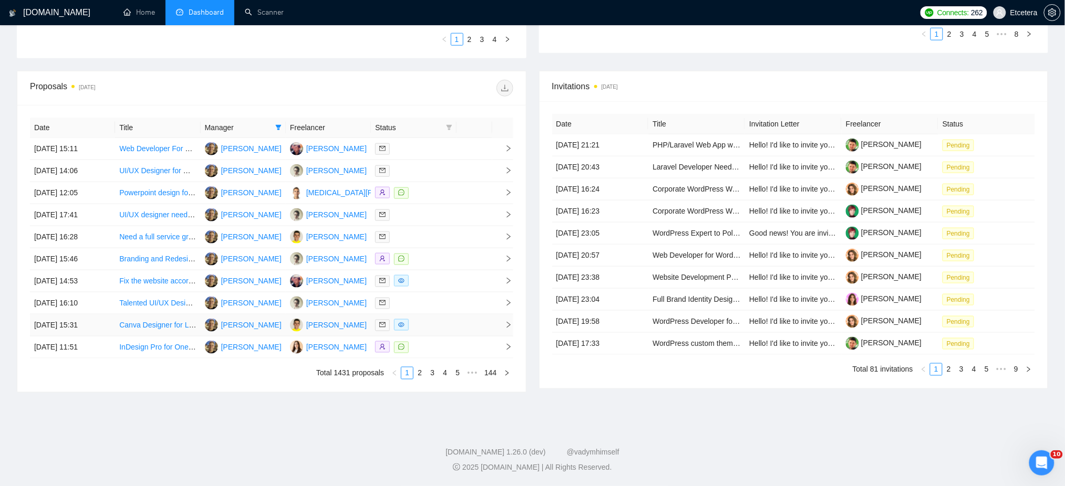
click at [450, 326] on div at bounding box center [413, 325] width 77 height 12
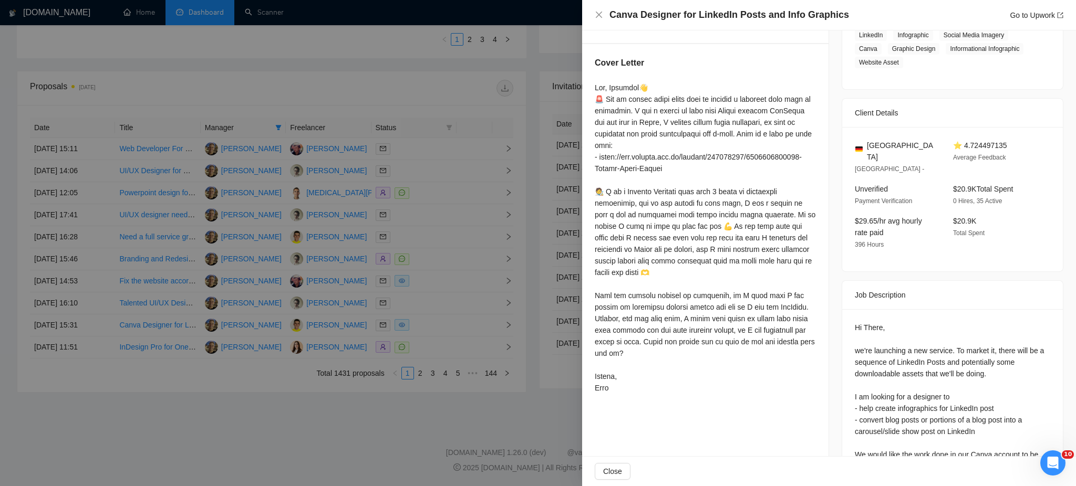
drag, startPoint x: 432, startPoint y: 375, endPoint x: 432, endPoint y: 386, distance: 10.5
click at [432, 376] on div at bounding box center [538, 243] width 1076 height 486
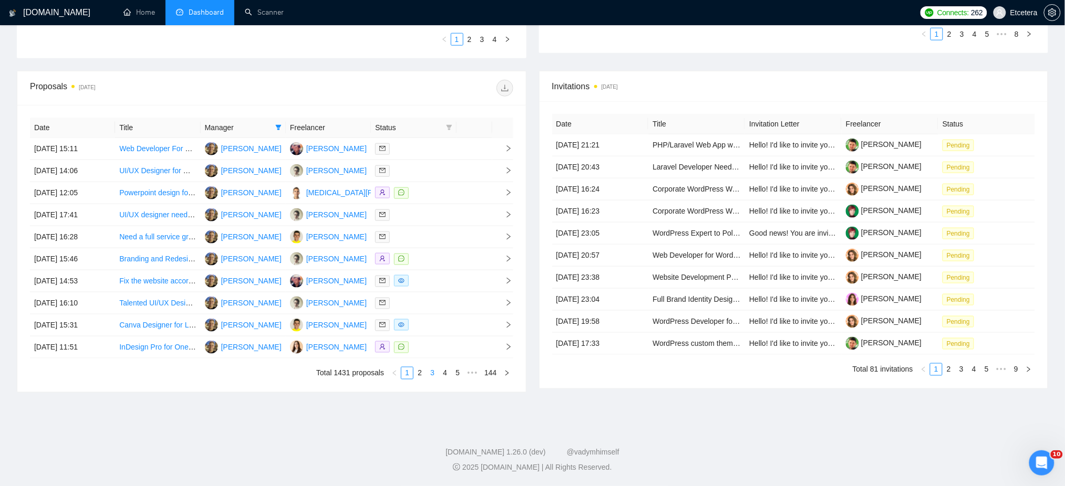
click at [432, 377] on link "3" at bounding box center [433, 374] width 12 height 12
